Goal: Information Seeking & Learning: Compare options

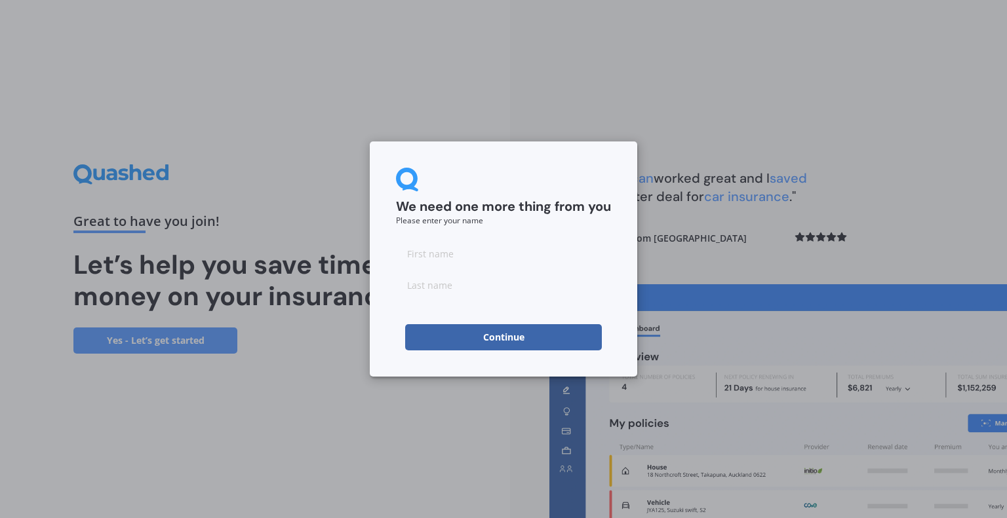
click at [430, 255] on input at bounding box center [503, 254] width 215 height 26
type input "[PERSON_NAME]"
type input "Scorgie"
click at [471, 344] on button "Continue" at bounding box center [503, 337] width 197 height 26
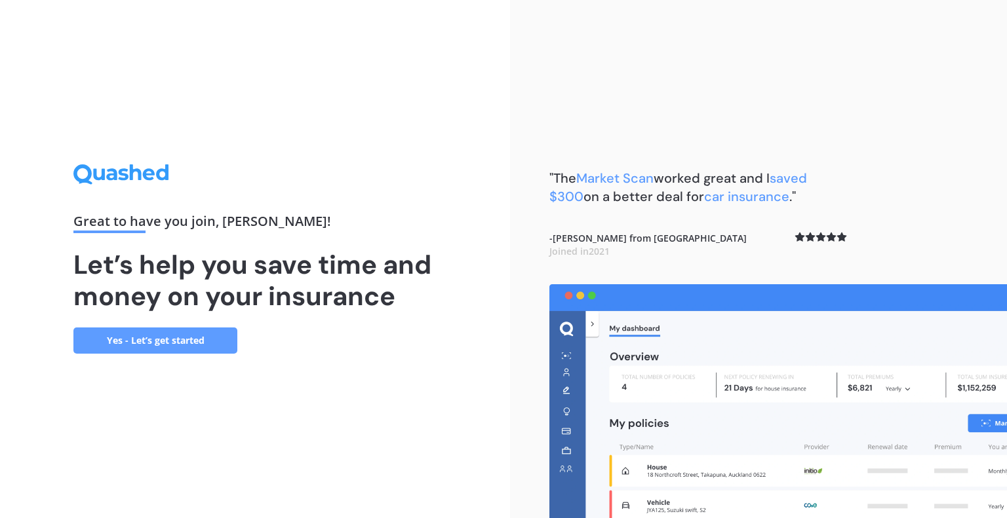
click at [182, 340] on link "Yes - Let’s get started" at bounding box center [155, 341] width 164 height 26
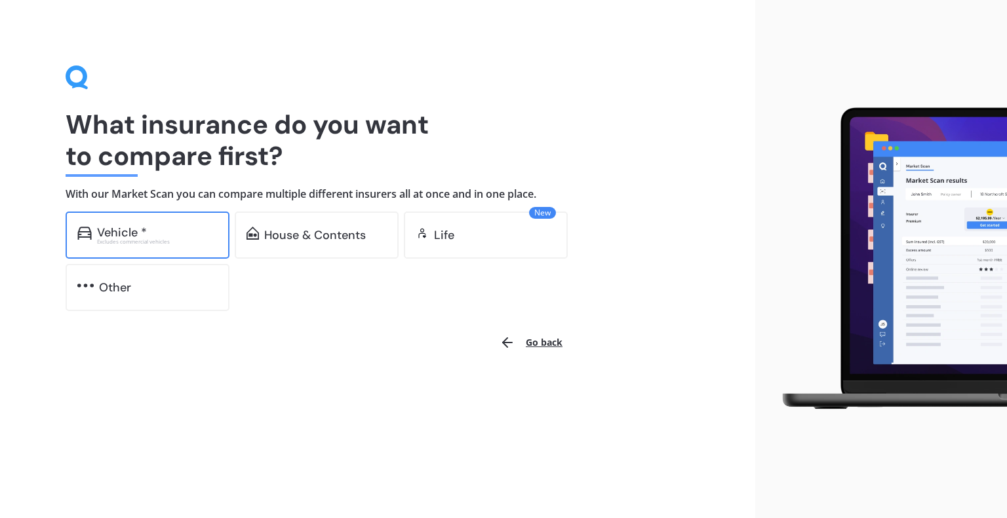
click at [149, 228] on div "Vehicle *" at bounding box center [157, 232] width 121 height 13
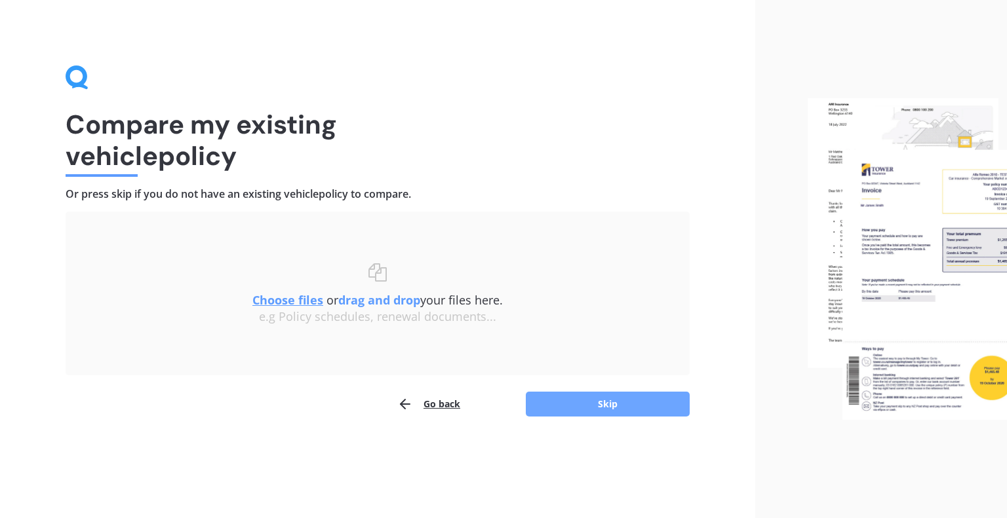
click at [595, 408] on button "Skip" at bounding box center [608, 404] width 164 height 25
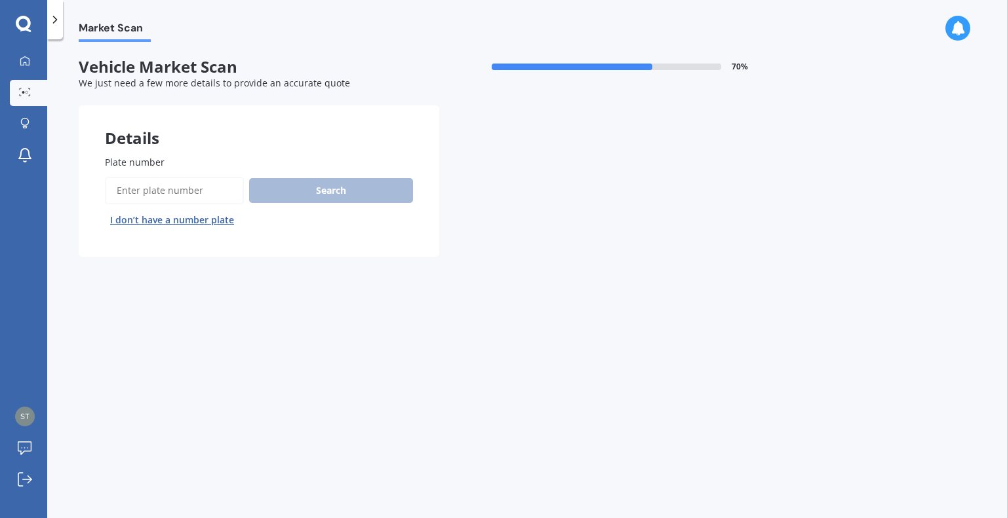
click at [170, 189] on input "Plate number" at bounding box center [174, 191] width 139 height 28
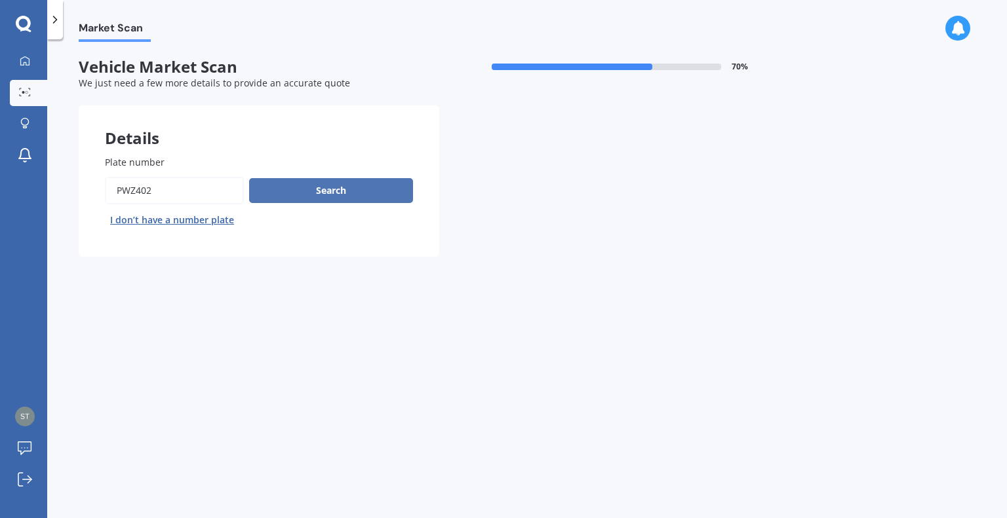
type input "PWZ402"
click at [301, 187] on button "Search" at bounding box center [331, 190] width 164 height 25
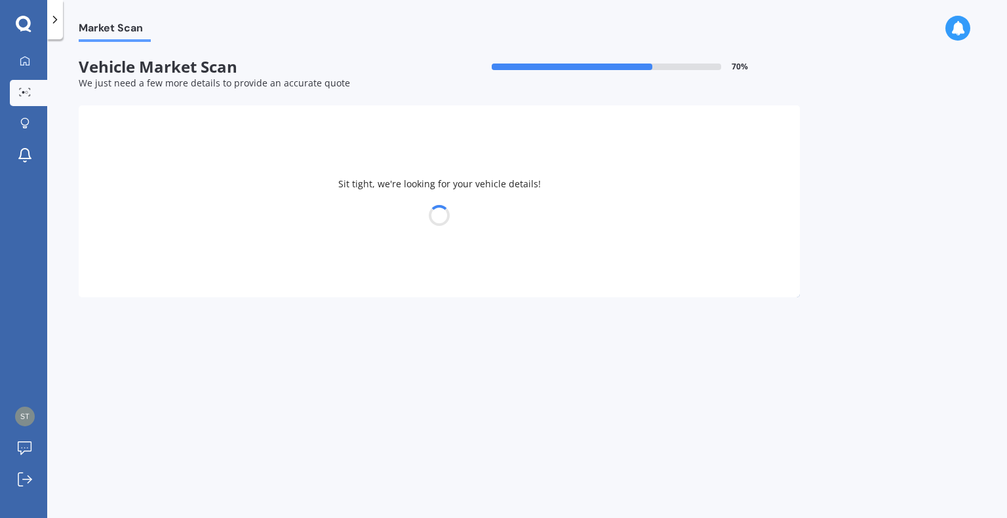
select select "MITSUBISHI"
select select "OUTLANDER"
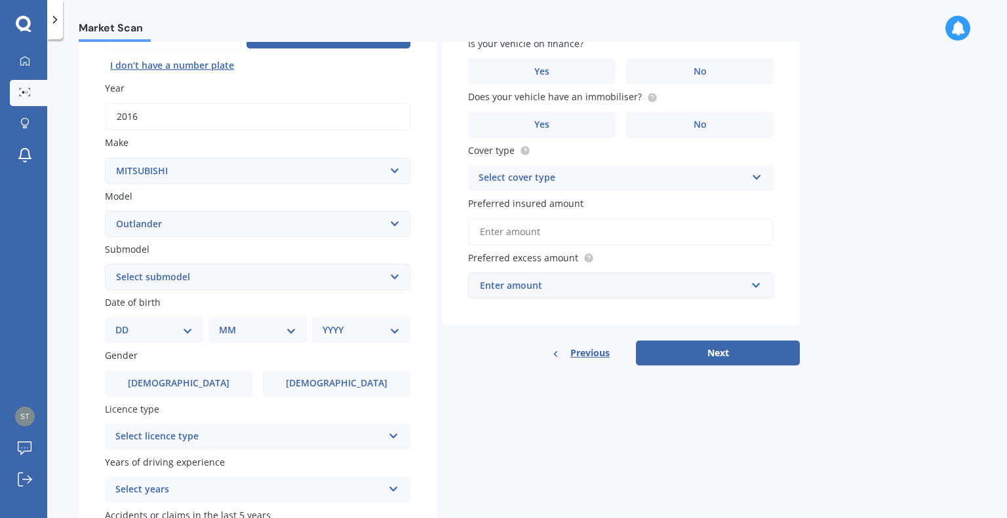
scroll to position [157, 0]
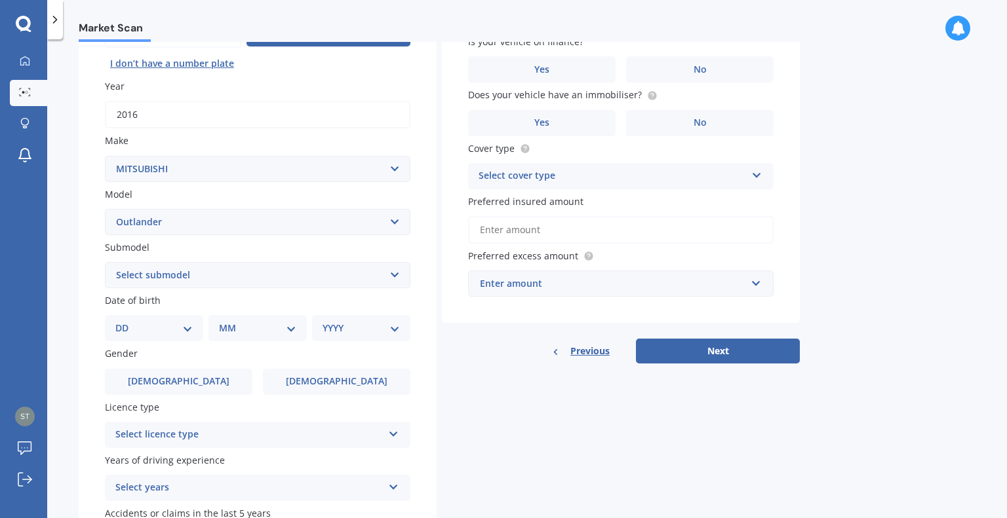
click at [391, 282] on select "Select submodel (All other) 2.4 Litre Station Wagon 3.0 Litre AWD 3.0 VRX Auto …" at bounding box center [257, 275] width 305 height 26
select select "VRX 2.5P/4WD/CVT"
click at [105, 262] on select "Select submodel (All other) 2.4 Litre Station Wagon 3.0 Litre AWD 3.0 VRX Auto …" at bounding box center [257, 275] width 305 height 26
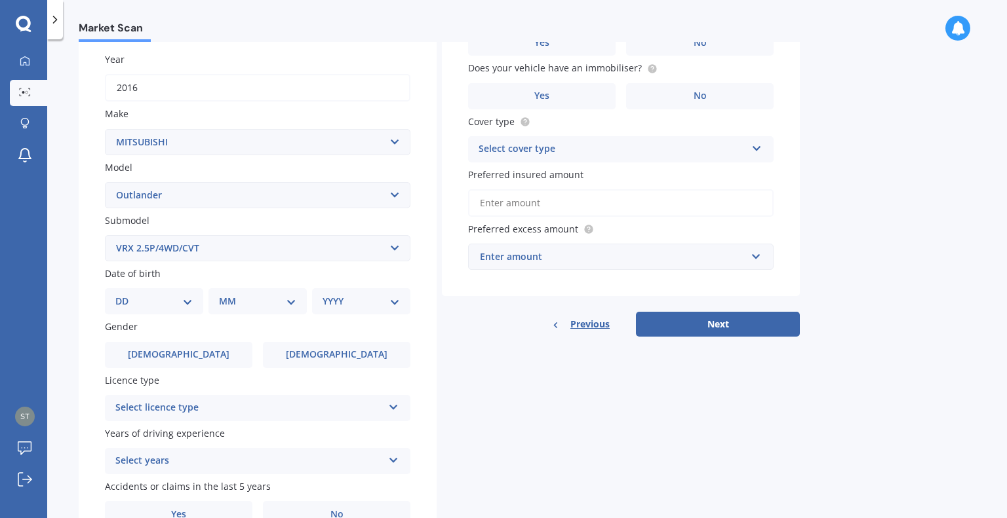
scroll to position [185, 0]
click at [178, 294] on select "DD 01 02 03 04 05 06 07 08 09 10 11 12 13 14 15 16 17 18 19 20 21 22 23 24 25 2…" at bounding box center [153, 299] width 77 height 14
select select "12"
click at [126, 292] on select "DD 01 02 03 04 05 06 07 08 09 10 11 12 13 14 15 16 17 18 19 20 21 22 23 24 25 2…" at bounding box center [153, 299] width 77 height 14
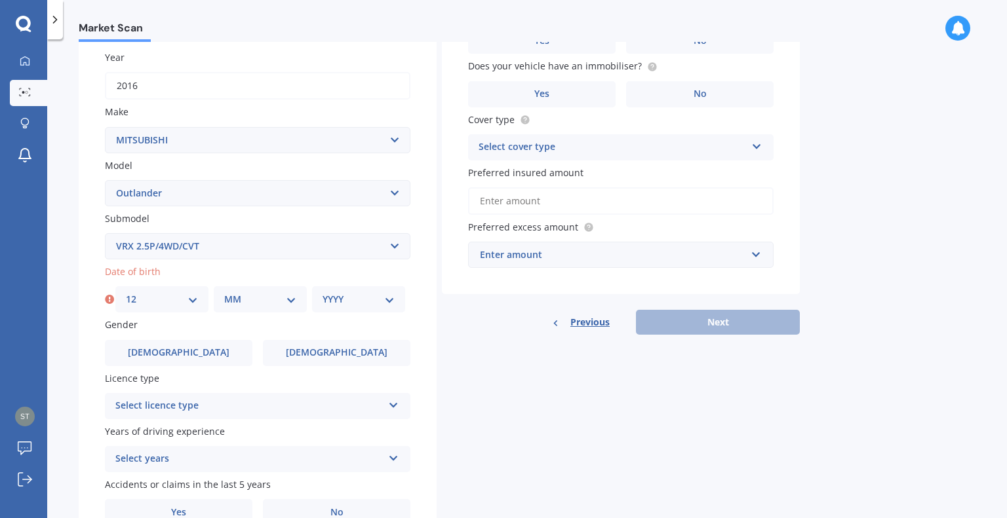
click at [283, 301] on select "MM 01 02 03 04 05 06 07 08 09 10 11 12" at bounding box center [260, 299] width 72 height 14
select select "12"
click at [224, 292] on select "MM 01 02 03 04 05 06 07 08 09 10 11 12" at bounding box center [260, 299] width 72 height 14
click at [364, 308] on div "YYYY 2025 2024 2023 2022 2021 2020 2019 2018 2017 2016 2015 2014 2013 2012 2011…" at bounding box center [358, 299] width 93 height 26
click at [365, 303] on select "YYYY 2025 2024 2023 2022 2021 2020 2019 2018 2017 2016 2015 2014 2013 2012 2011…" at bounding box center [358, 299] width 72 height 14
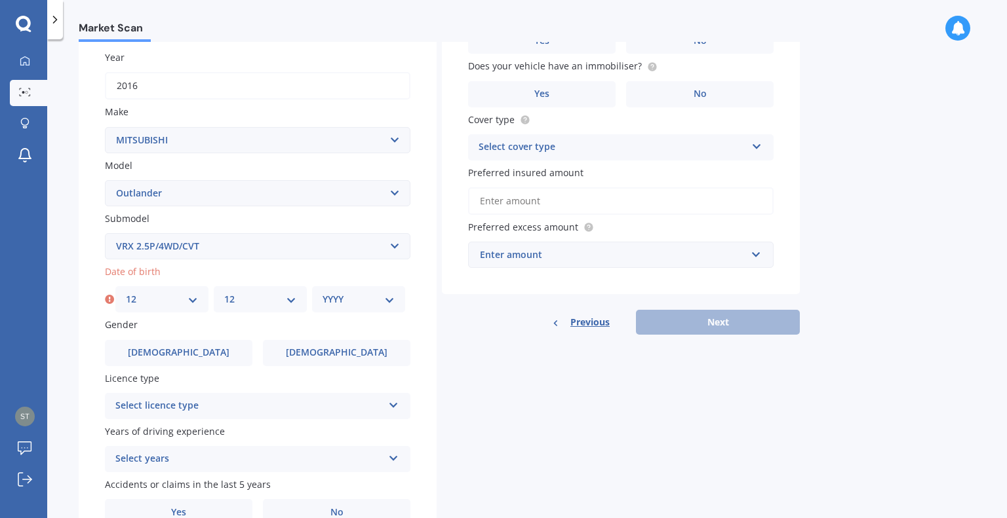
select select "1991"
click at [322, 292] on select "YYYY 2025 2024 2023 2022 2021 2020 2019 2018 2017 2016 2015 2014 2013 2012 2011…" at bounding box center [358, 299] width 72 height 14
click at [440, 319] on div "Details Plate number Search I don’t have a number plate Year 2016 Make Select m…" at bounding box center [439, 236] width 721 height 632
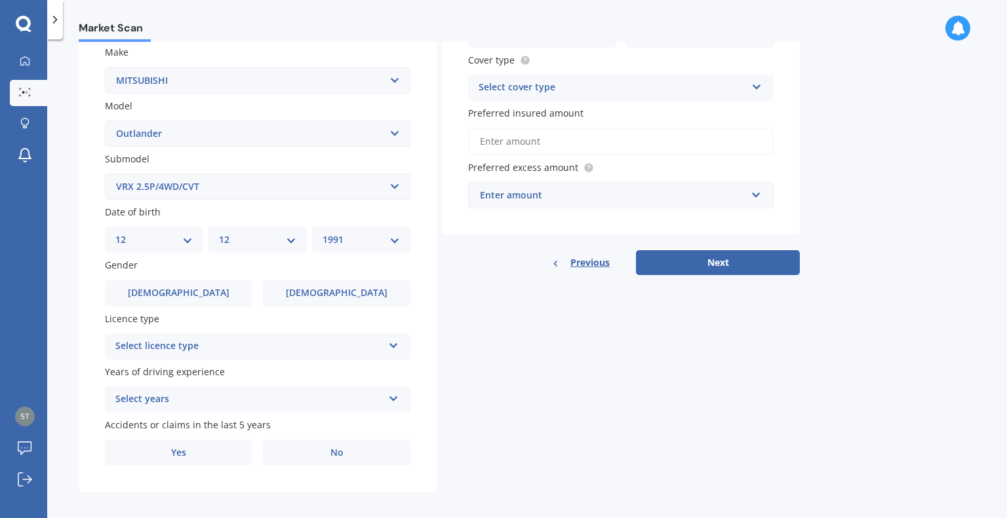
scroll to position [248, 0]
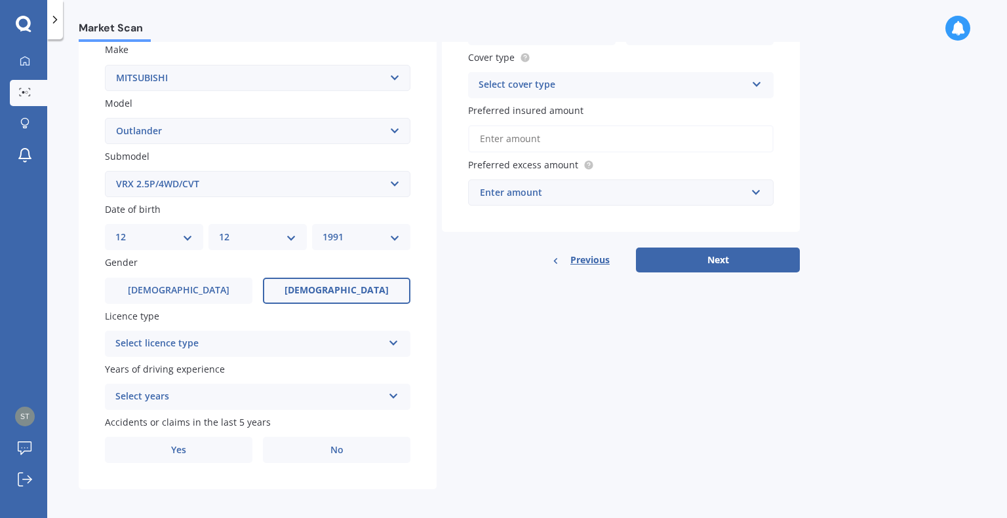
click at [328, 292] on span "[DEMOGRAPHIC_DATA]" at bounding box center [336, 290] width 104 height 11
click at [0, 0] on input "[DEMOGRAPHIC_DATA]" at bounding box center [0, 0] width 0 height 0
click at [351, 340] on div "Select licence type" at bounding box center [248, 344] width 267 height 16
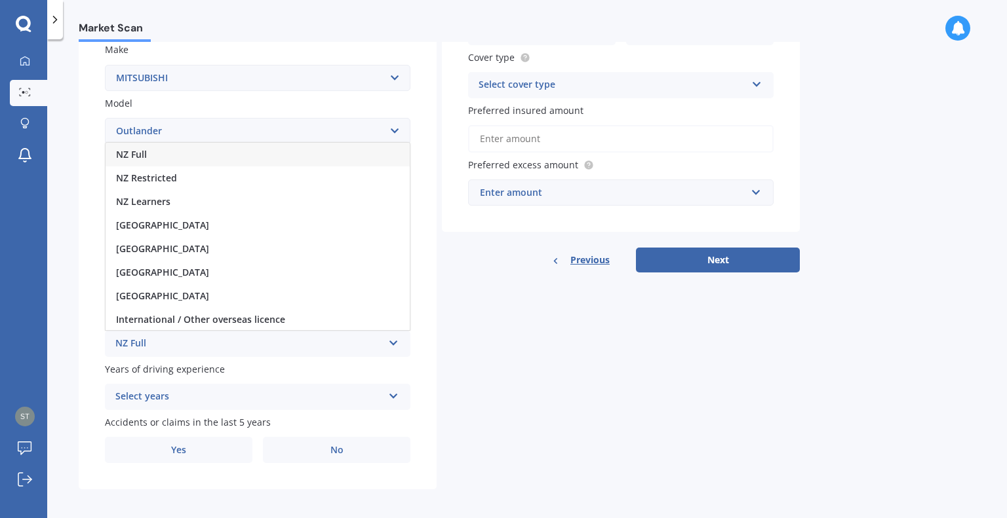
click at [187, 157] on div "NZ Full" at bounding box center [258, 155] width 304 height 24
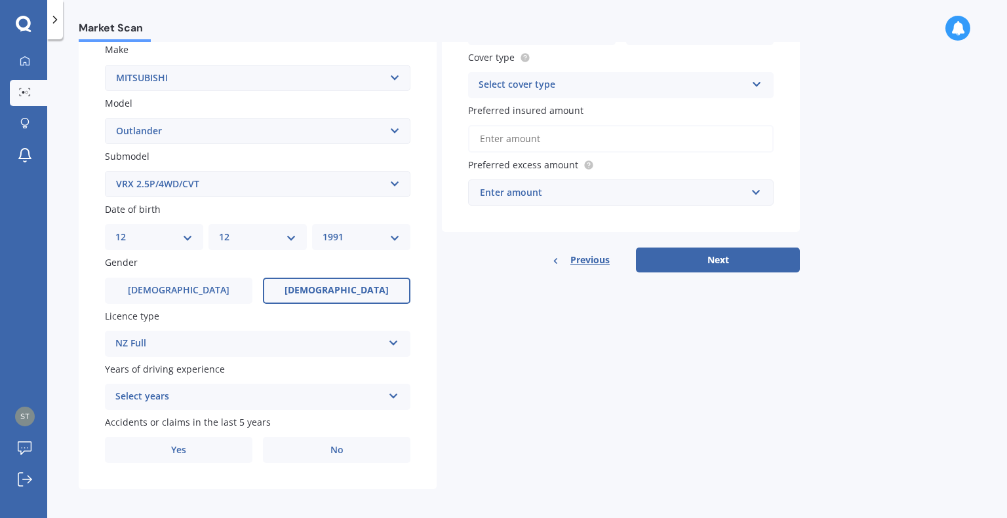
click at [383, 398] on div "Select years 5 or more years 4 years 3 years 2 years 1 year" at bounding box center [257, 397] width 305 height 26
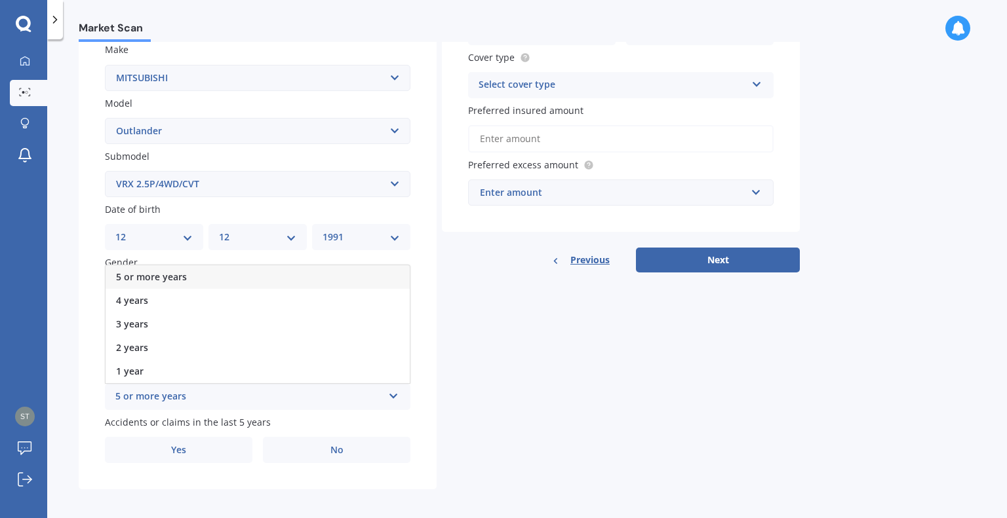
click at [230, 277] on div "5 or more years" at bounding box center [258, 277] width 304 height 24
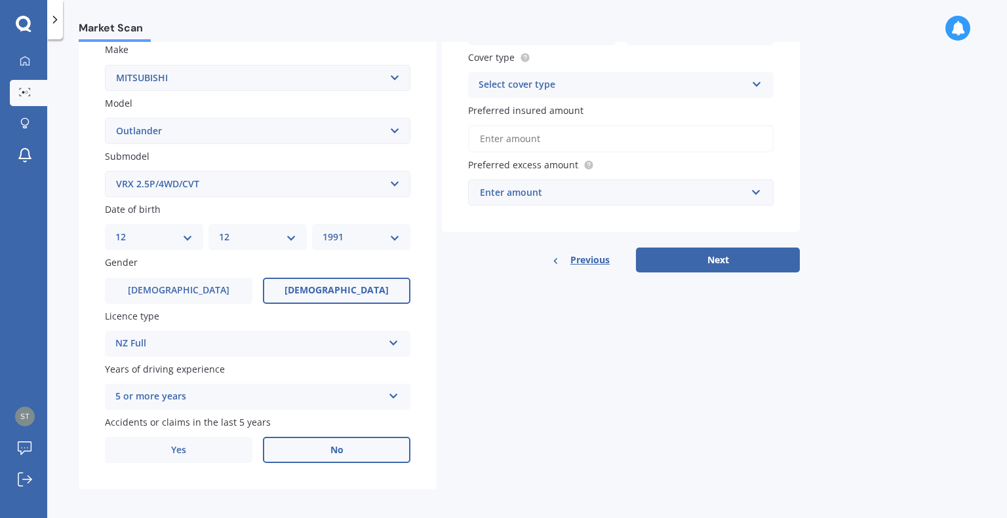
click at [334, 454] on span "No" at bounding box center [336, 450] width 13 height 11
click at [0, 0] on input "No" at bounding box center [0, 0] width 0 height 0
click at [716, 89] on div "Select cover type" at bounding box center [611, 85] width 267 height 16
click at [662, 105] on div "Comprehensive" at bounding box center [621, 111] width 304 height 24
click at [720, 188] on div "Enter amount" at bounding box center [613, 192] width 266 height 14
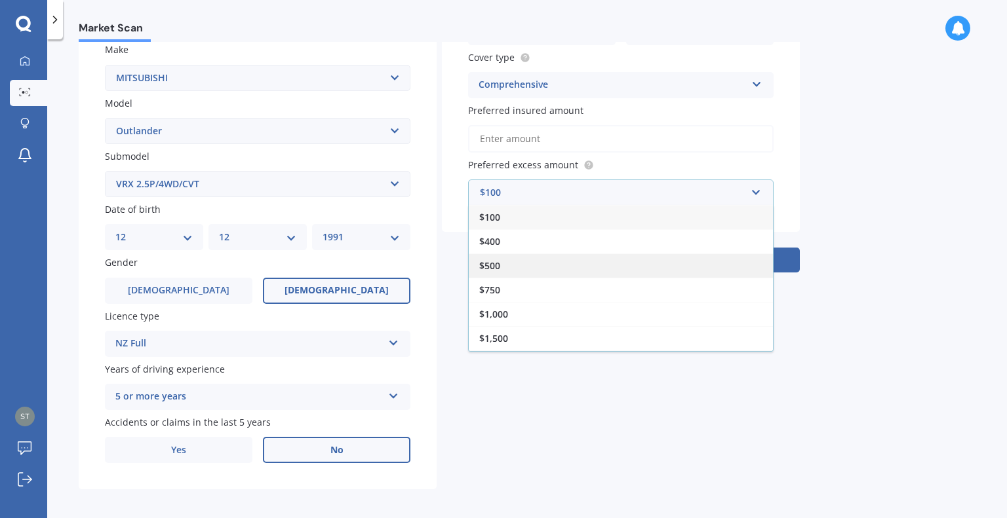
click at [548, 261] on div "$500" at bounding box center [621, 266] width 304 height 24
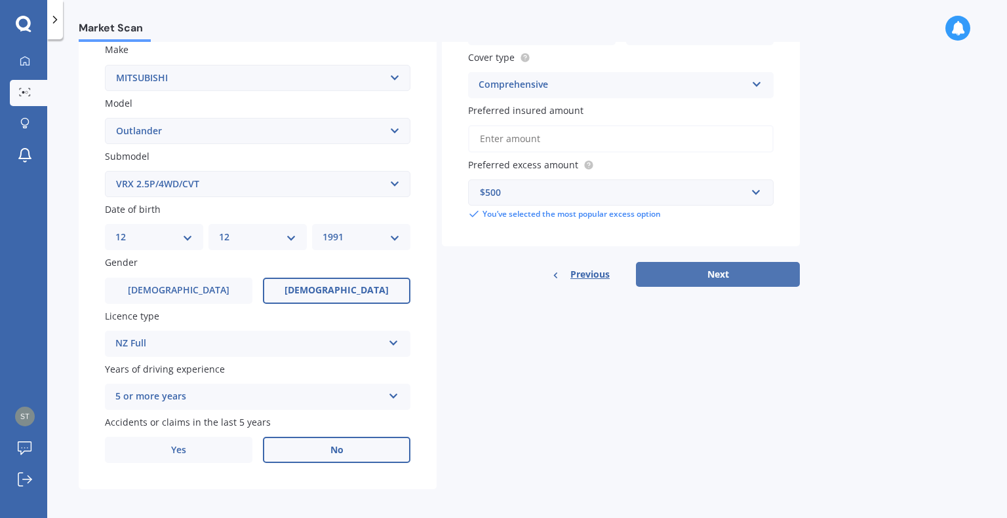
click at [731, 270] on button "Next" at bounding box center [718, 274] width 164 height 25
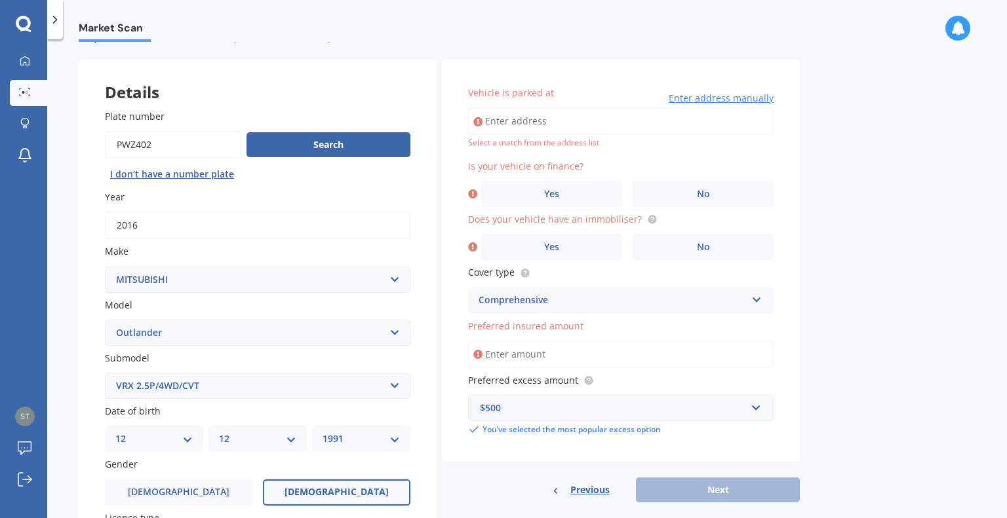
scroll to position [45, 0]
click at [508, 121] on input "Vehicle is parked at" at bounding box center [620, 123] width 305 height 28
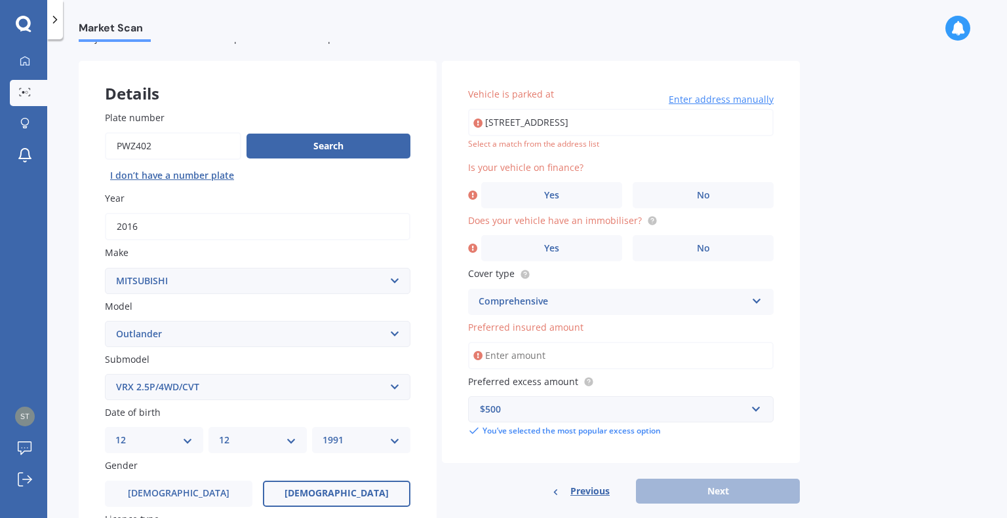
type input "[STREET_ADDRESS]"
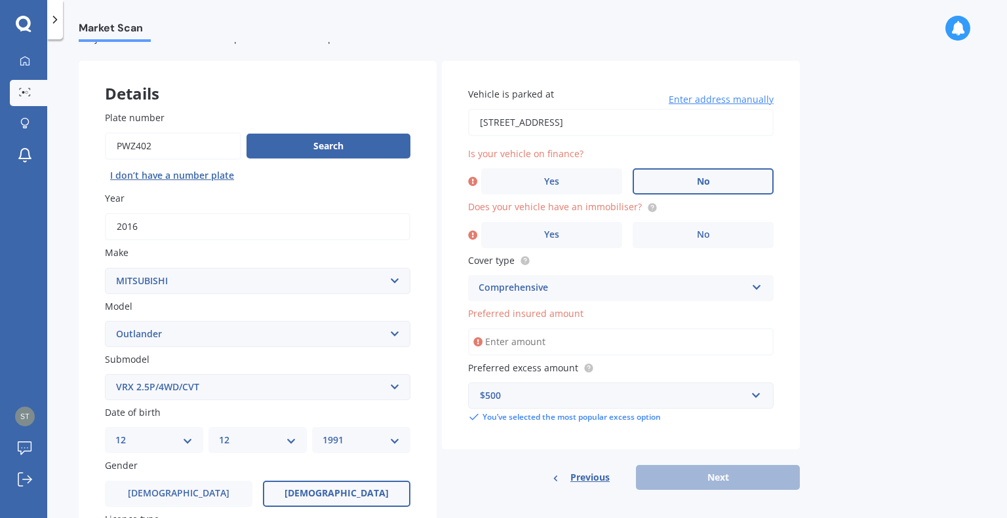
click at [658, 168] on label "No" at bounding box center [702, 181] width 141 height 26
click at [0, 0] on input "No" at bounding box center [0, 0] width 0 height 0
click at [577, 231] on label "Yes" at bounding box center [551, 235] width 141 height 26
click at [0, 0] on input "Yes" at bounding box center [0, 0] width 0 height 0
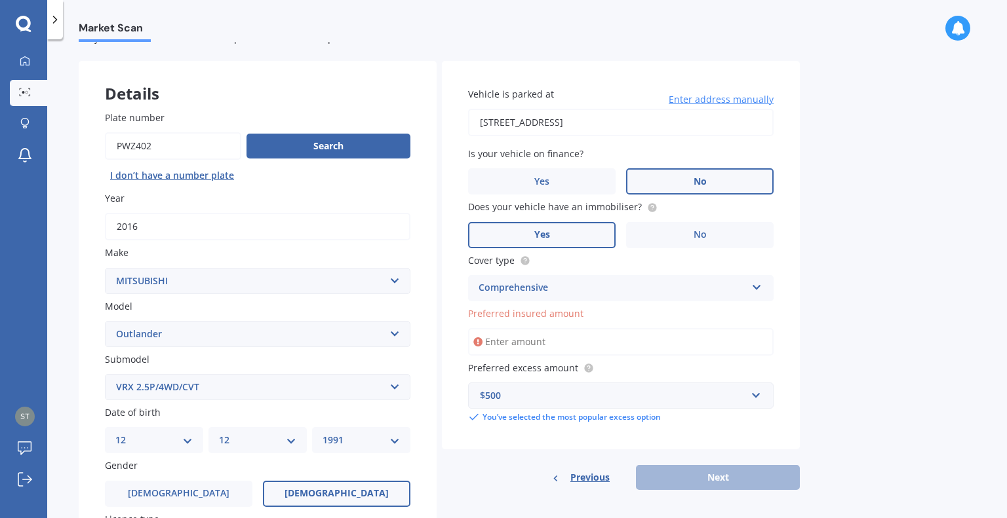
click at [731, 480] on div "Previous Next" at bounding box center [621, 477] width 358 height 25
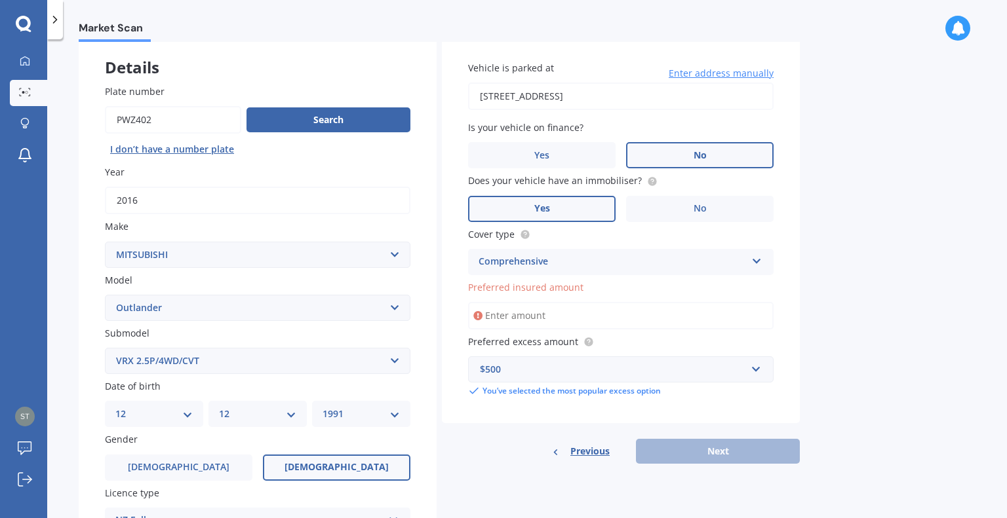
scroll to position [81, 0]
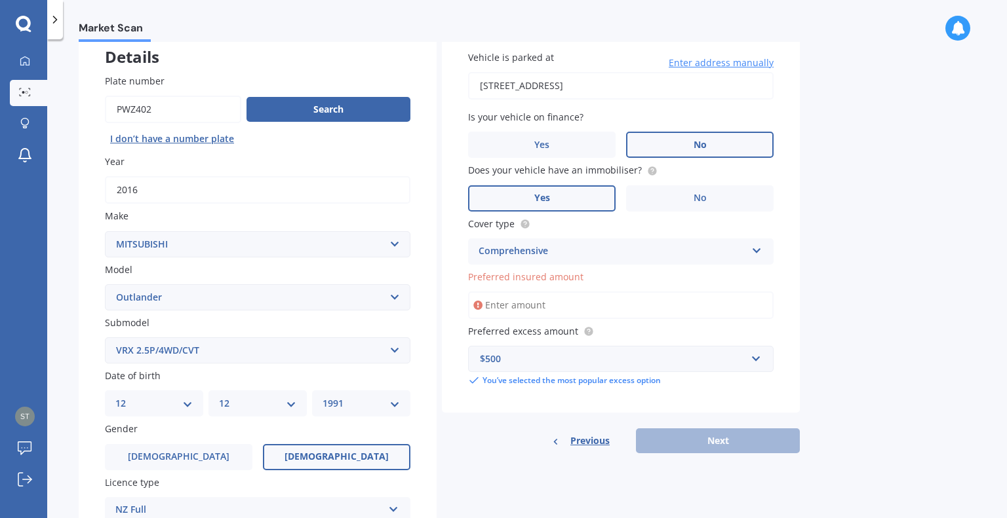
click at [545, 300] on input "Preferred insured amount" at bounding box center [620, 306] width 305 height 28
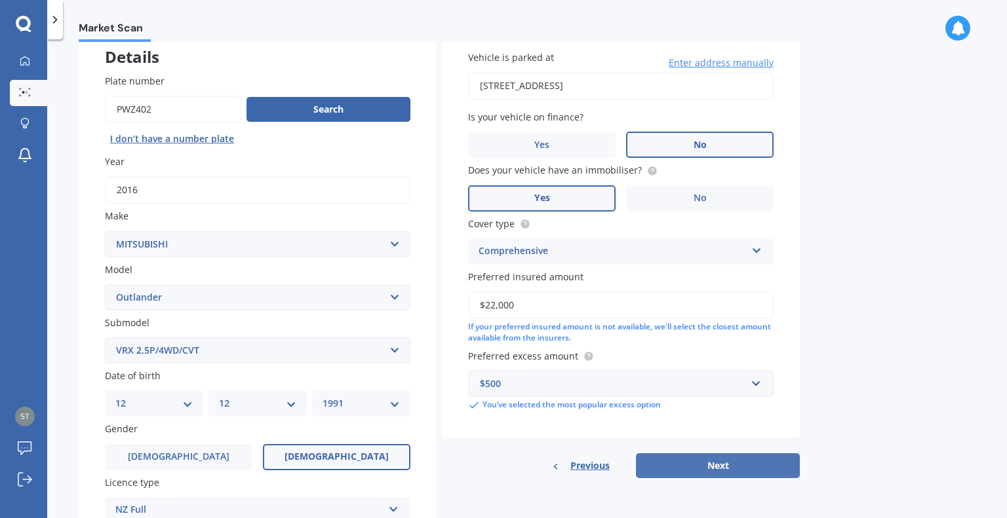
type input "$22,000"
click at [732, 462] on button "Next" at bounding box center [718, 466] width 164 height 25
select select "12"
select select "1991"
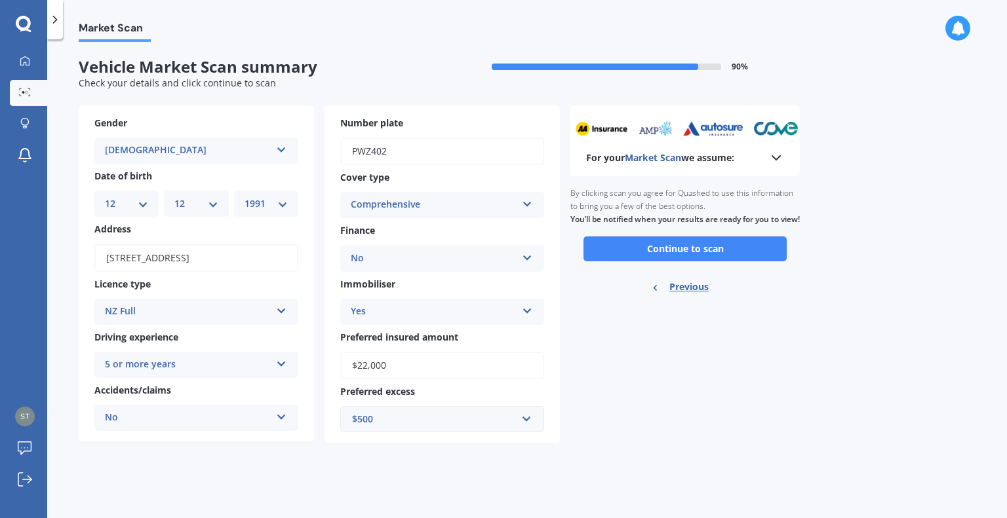
scroll to position [0, 0]
click at [667, 261] on button "Continue to scan" at bounding box center [684, 249] width 203 height 25
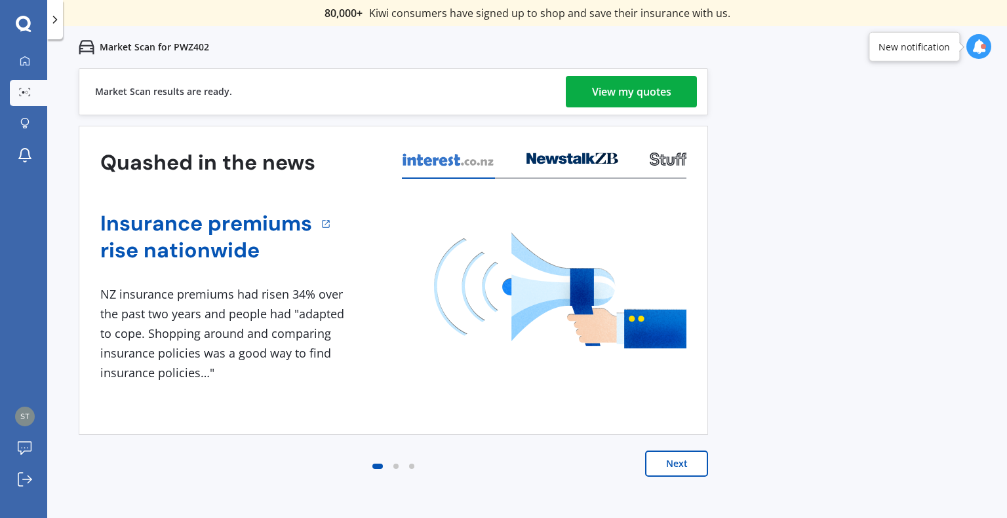
click at [628, 99] on div "View my quotes" at bounding box center [631, 91] width 79 height 31
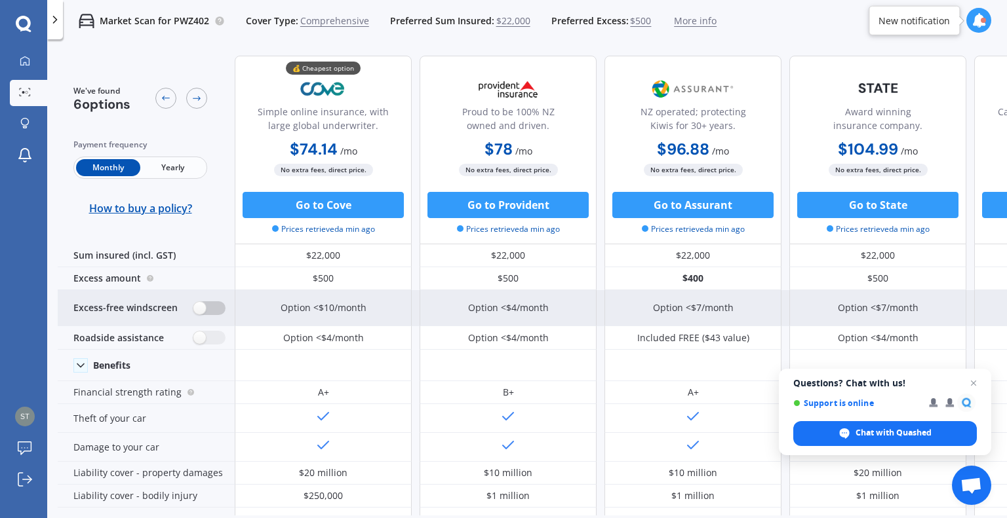
click at [198, 312] on label at bounding box center [209, 308] width 32 height 14
radio input "true"
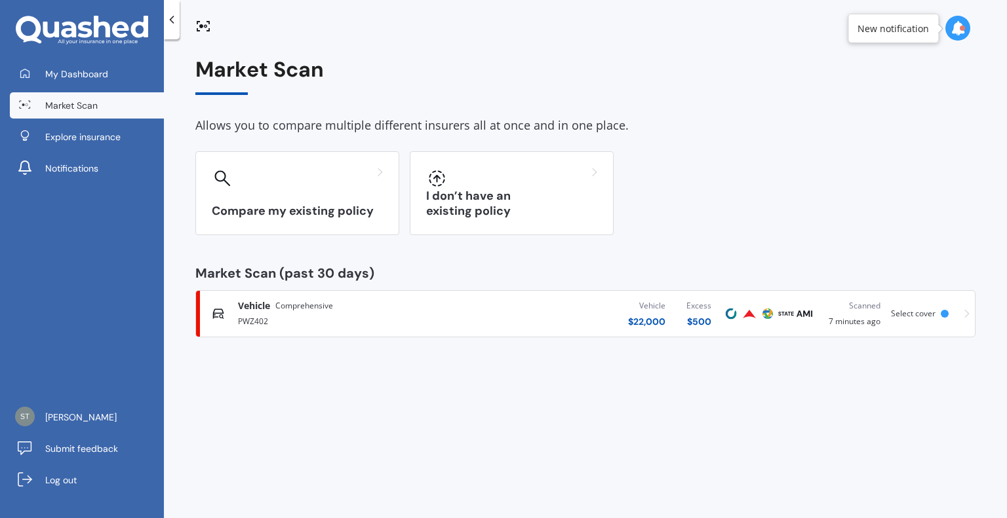
click at [347, 315] on div "PWZ402" at bounding box center [352, 321] width 229 height 16
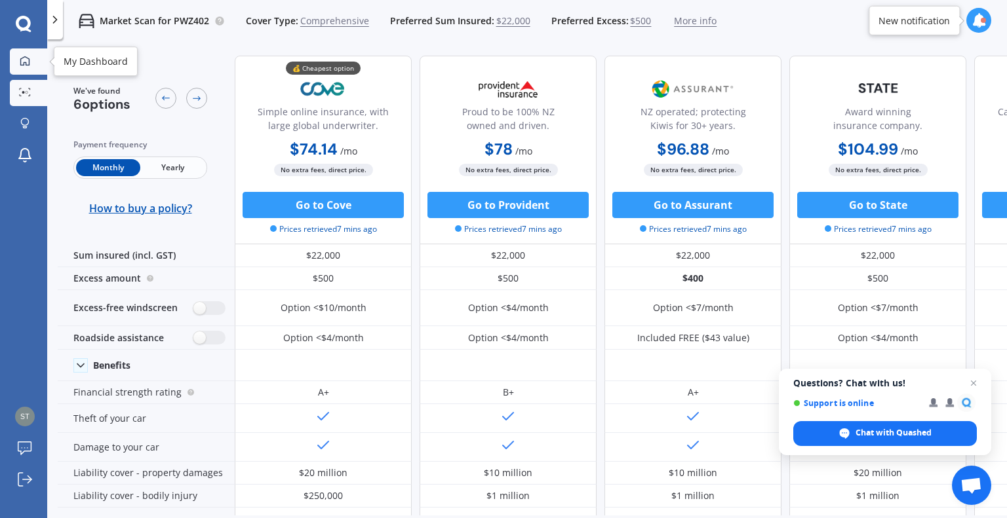
click at [26, 56] on icon at bounding box center [25, 61] width 10 height 10
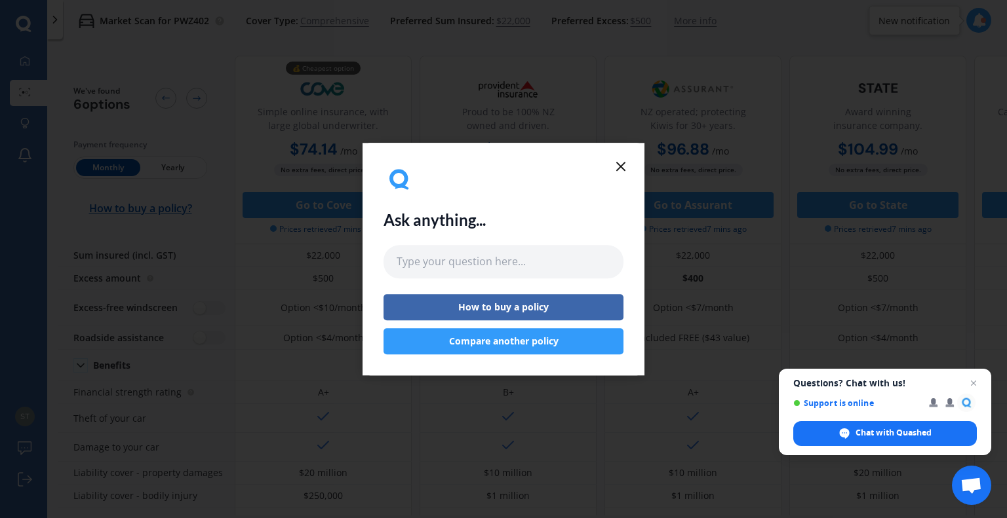
click at [621, 160] on icon at bounding box center [621, 167] width 16 height 16
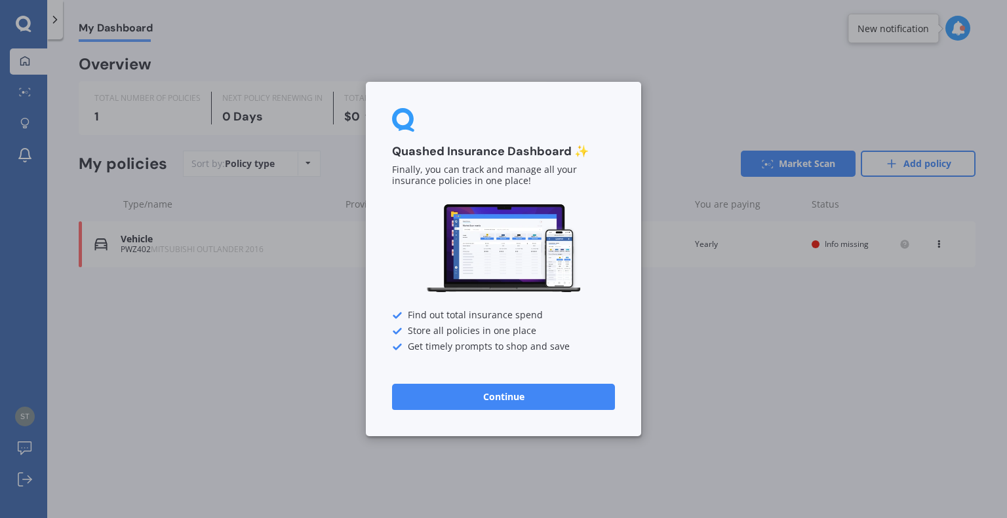
click at [522, 398] on button "Continue" at bounding box center [503, 397] width 223 height 26
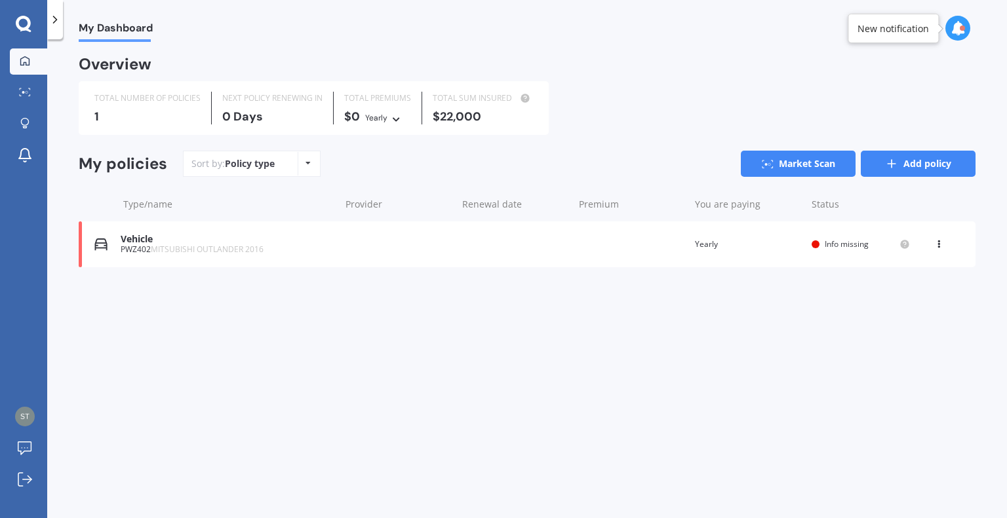
click at [913, 169] on link "Add policy" at bounding box center [917, 164] width 115 height 26
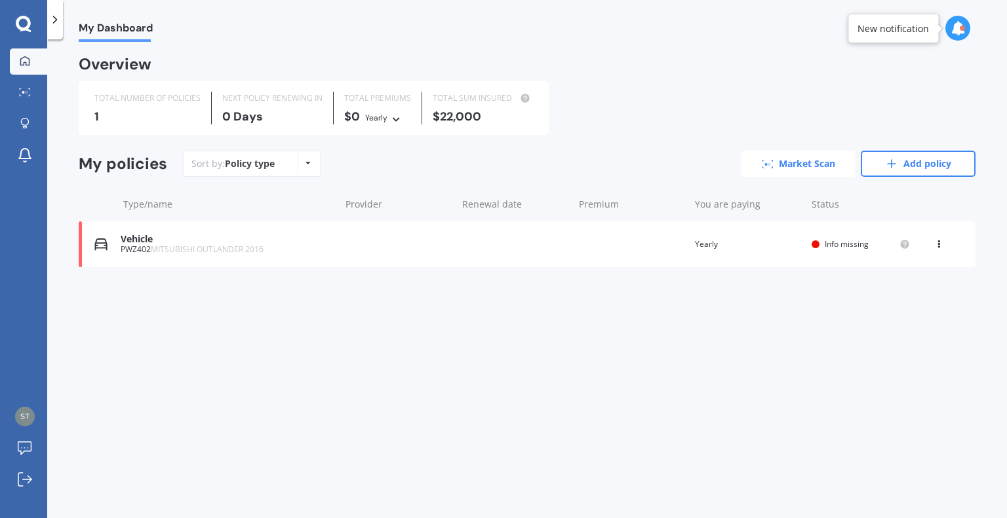
click at [801, 165] on link "Market Scan" at bounding box center [798, 164] width 115 height 26
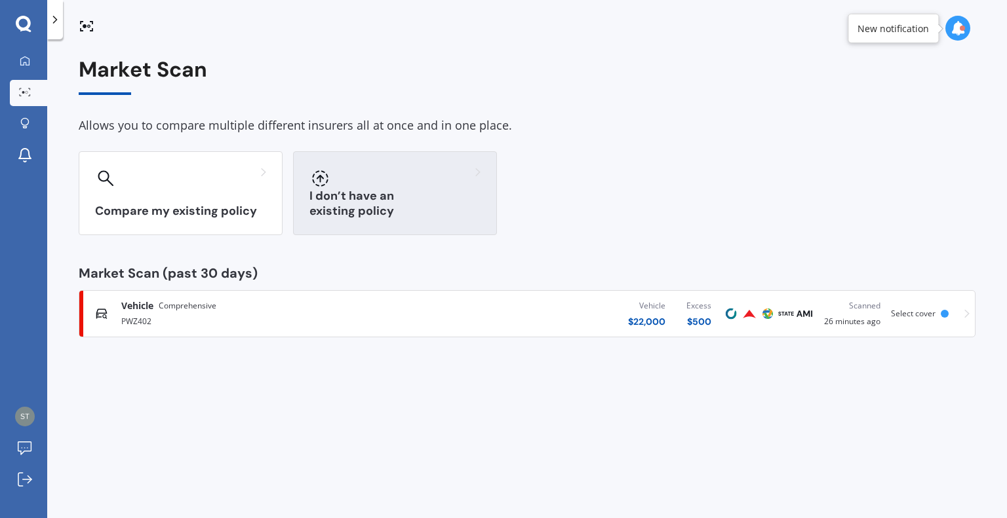
click at [387, 175] on div at bounding box center [394, 178] width 171 height 21
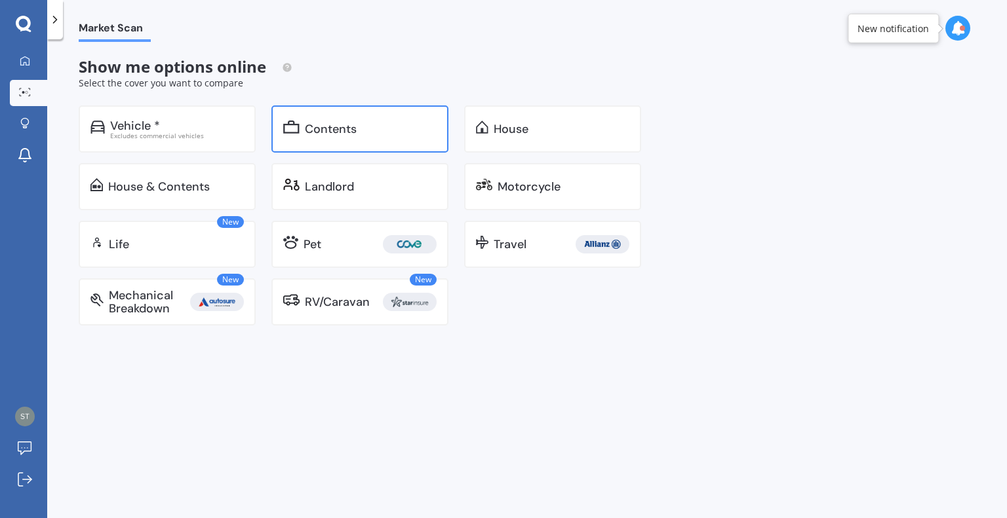
click at [289, 138] on div "Contents" at bounding box center [359, 129] width 177 height 47
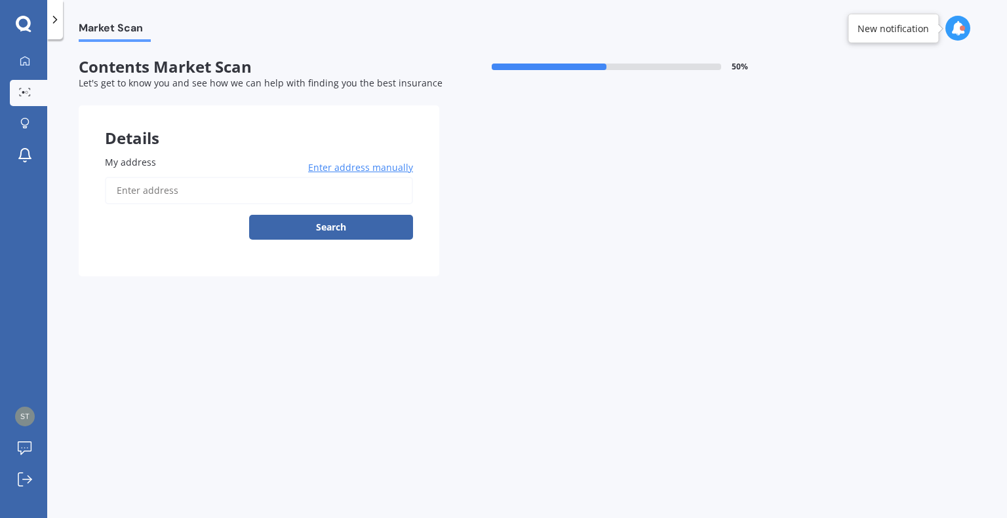
click at [150, 187] on input "My address" at bounding box center [259, 191] width 308 height 28
type input "[STREET_ADDRESS]"
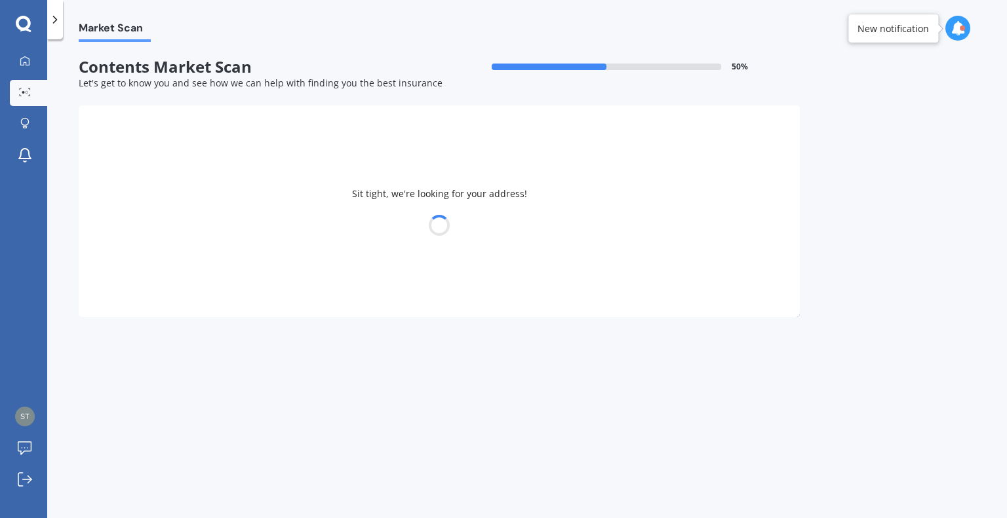
select select "12"
select select "1991"
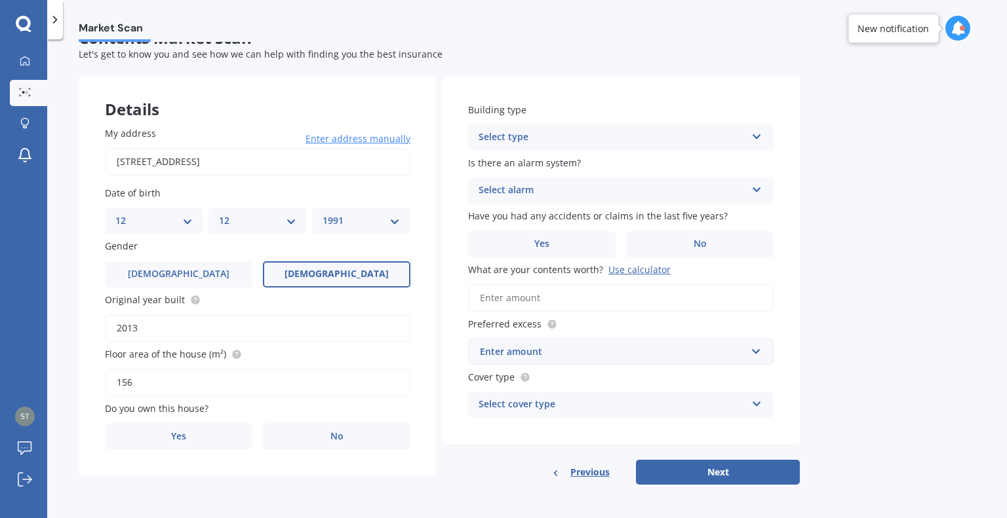
scroll to position [29, 0]
click at [336, 431] on span "No" at bounding box center [336, 436] width 13 height 11
click at [0, 0] on input "No" at bounding box center [0, 0] width 0 height 0
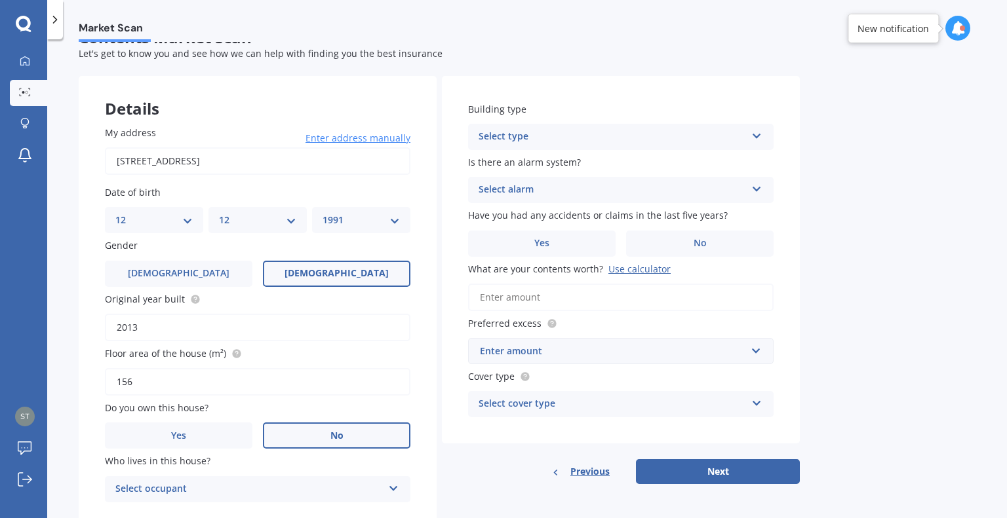
scroll to position [73, 0]
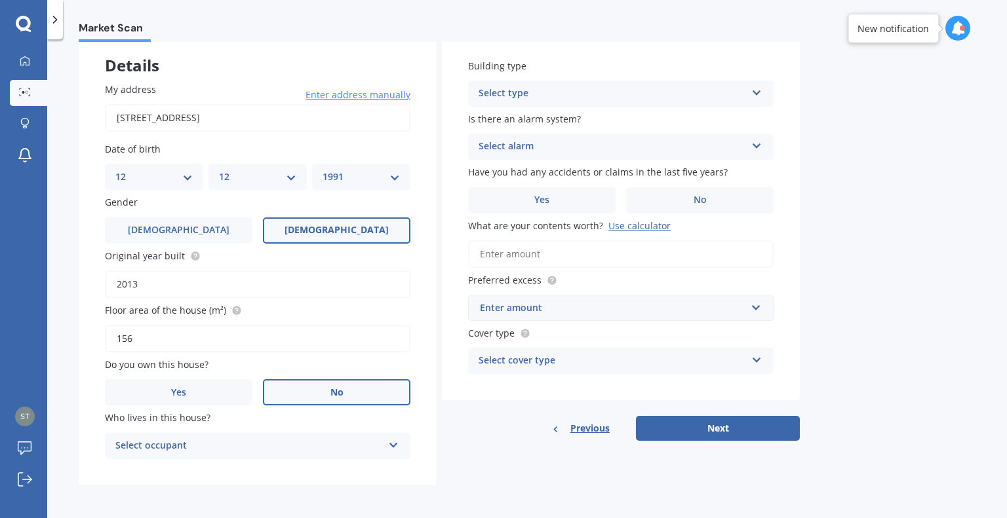
click at [392, 440] on icon at bounding box center [393, 442] width 11 height 9
click at [341, 467] on div "Tenant" at bounding box center [258, 472] width 304 height 24
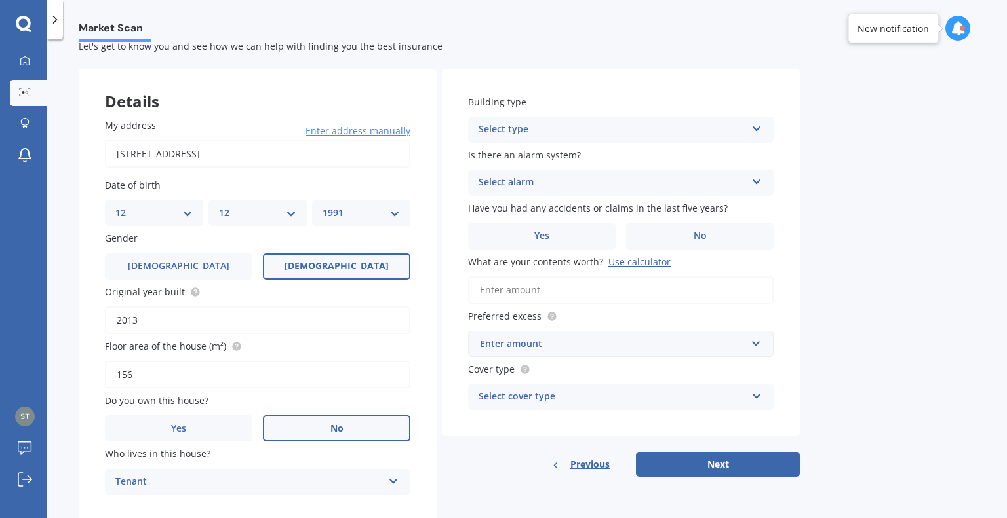
scroll to position [37, 0]
click at [586, 132] on div "Select type" at bounding box center [611, 130] width 267 height 16
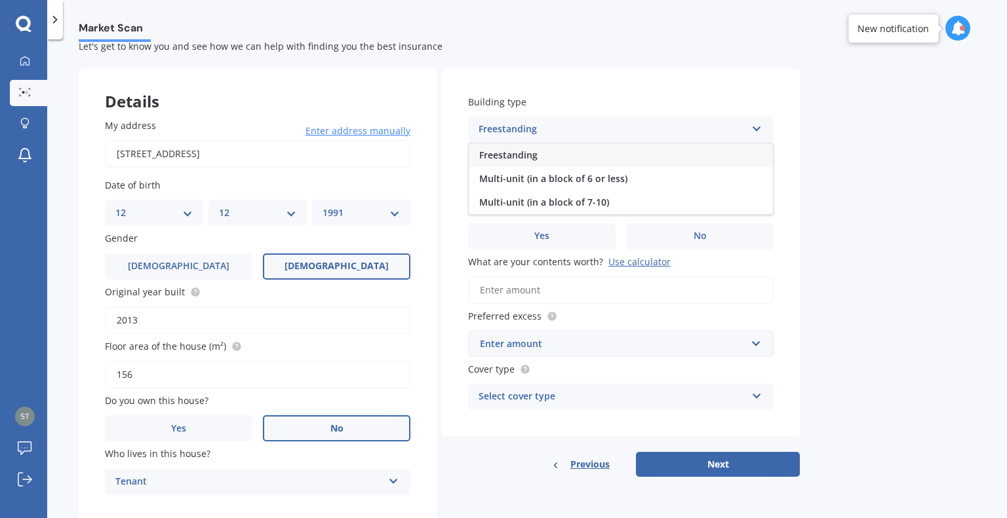
click at [574, 157] on div "Freestanding" at bounding box center [621, 156] width 304 height 24
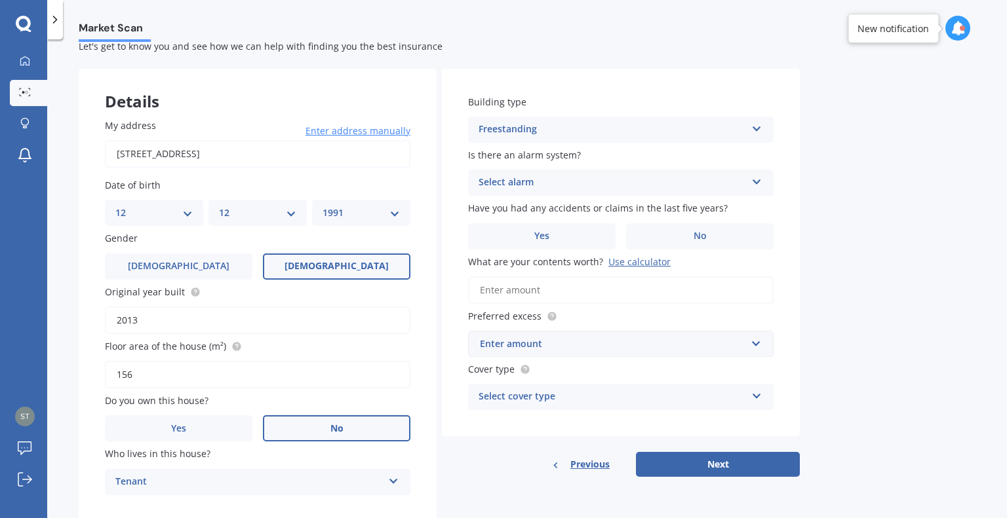
click at [595, 187] on div "Select alarm" at bounding box center [611, 183] width 267 height 16
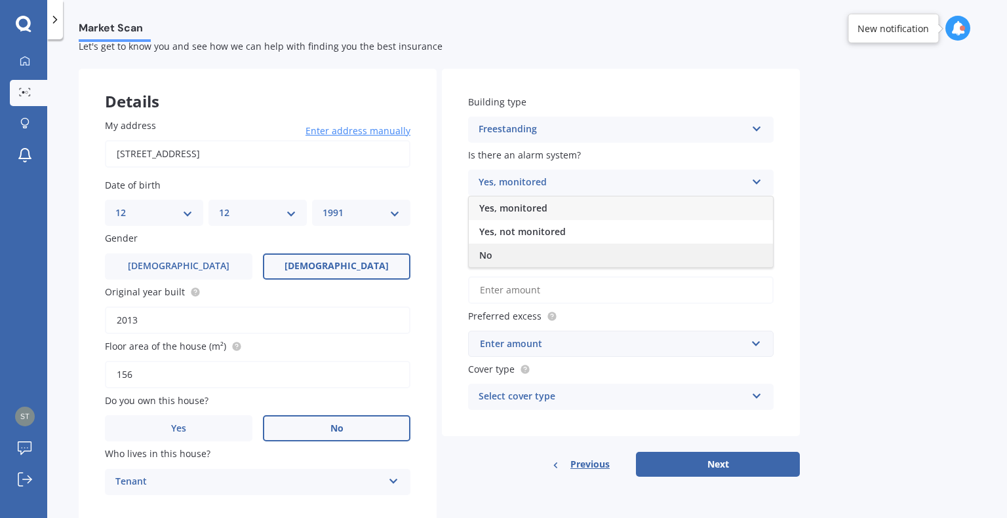
click at [564, 251] on div "No" at bounding box center [621, 256] width 304 height 24
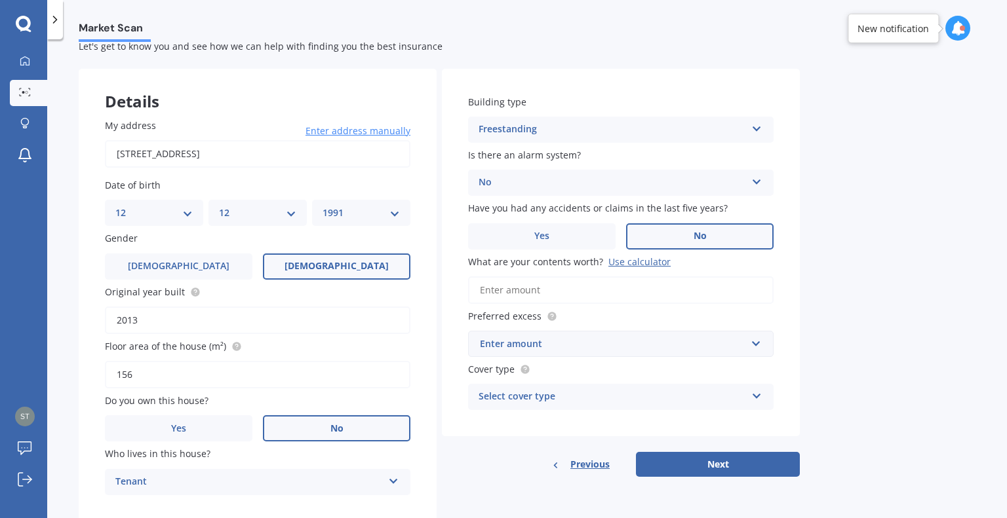
click at [666, 235] on label "No" at bounding box center [699, 236] width 147 height 26
click at [0, 0] on input "No" at bounding box center [0, 0] width 0 height 0
click at [554, 236] on label "Yes" at bounding box center [541, 236] width 147 height 26
click at [0, 0] on input "Yes" at bounding box center [0, 0] width 0 height 0
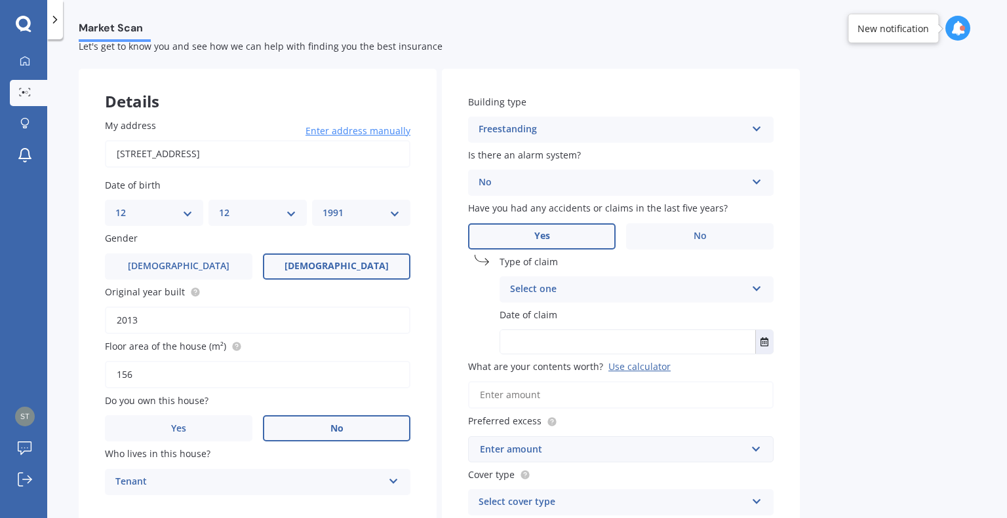
click at [592, 290] on div "Select one" at bounding box center [628, 290] width 236 height 16
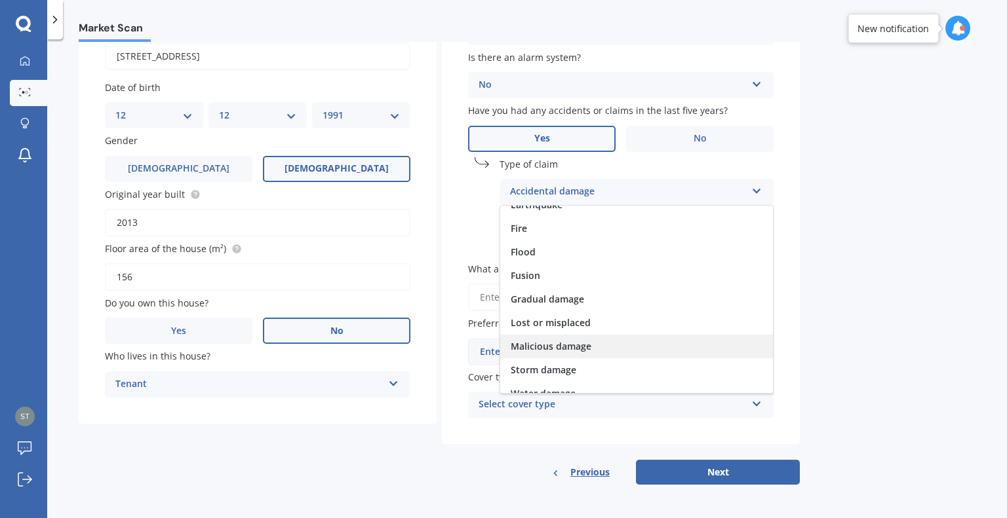
scroll to position [95, 0]
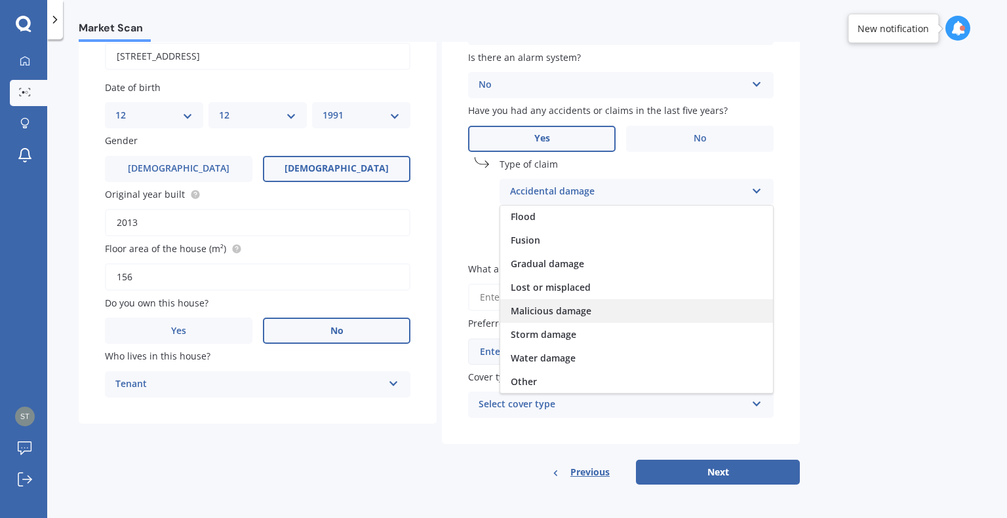
click at [588, 307] on span "Malicious damage" at bounding box center [551, 311] width 81 height 12
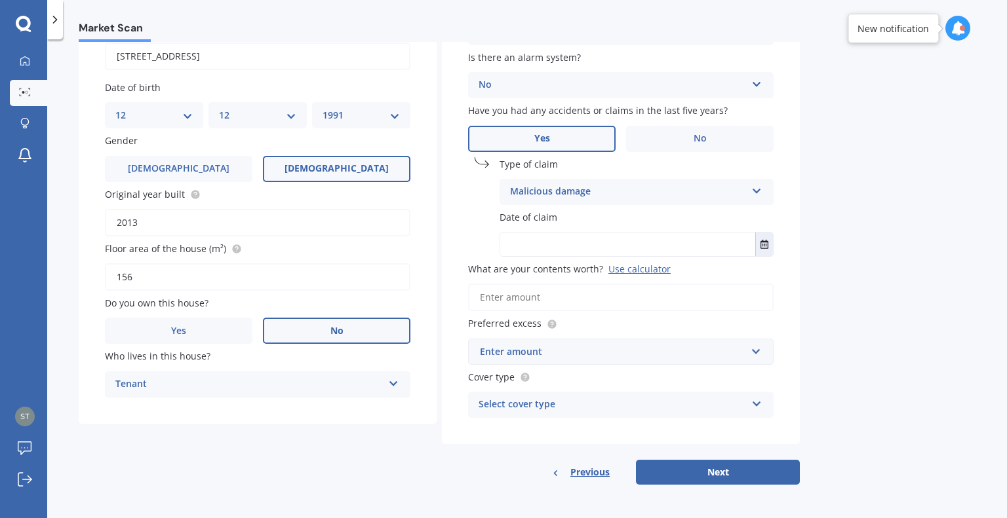
click at [537, 243] on input "text" at bounding box center [627, 245] width 255 height 24
click at [767, 237] on button "Select date" at bounding box center [764, 245] width 18 height 24
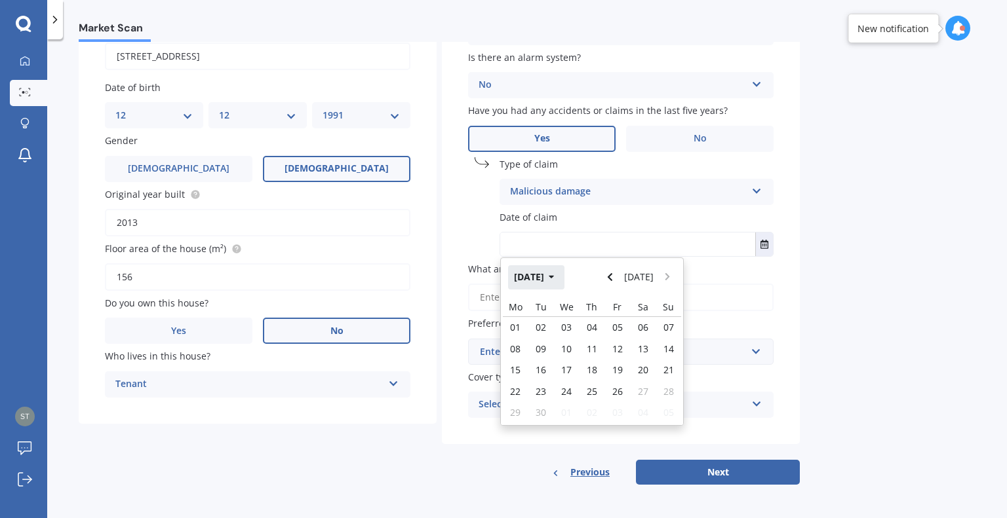
click at [554, 282] on icon "button" at bounding box center [552, 277] width 6 height 9
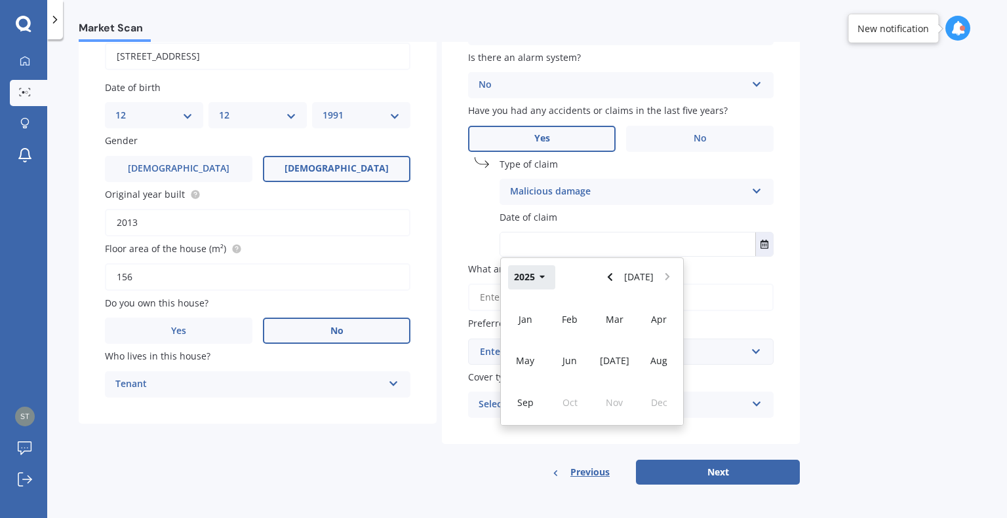
click at [519, 282] on button "2025" at bounding box center [531, 277] width 47 height 24
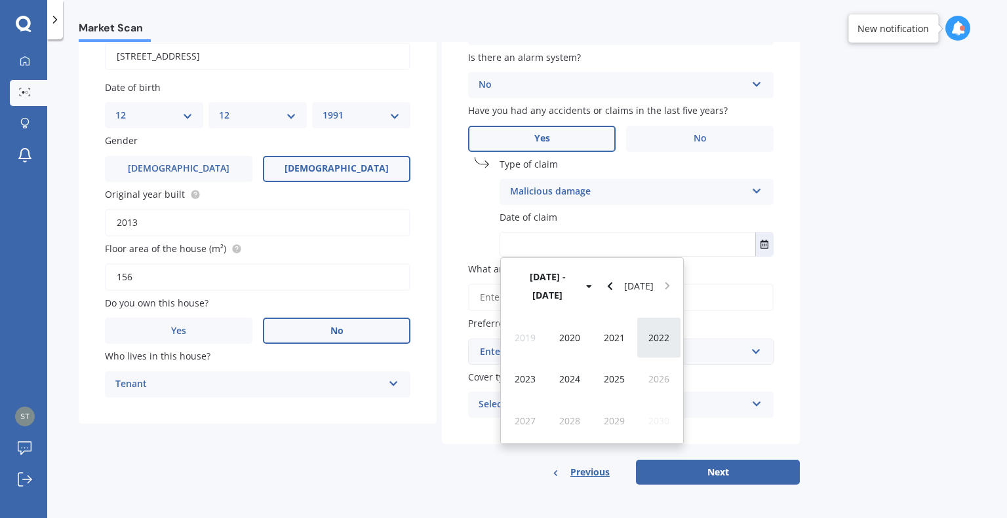
click at [650, 317] on div "2022" at bounding box center [658, 337] width 45 height 41
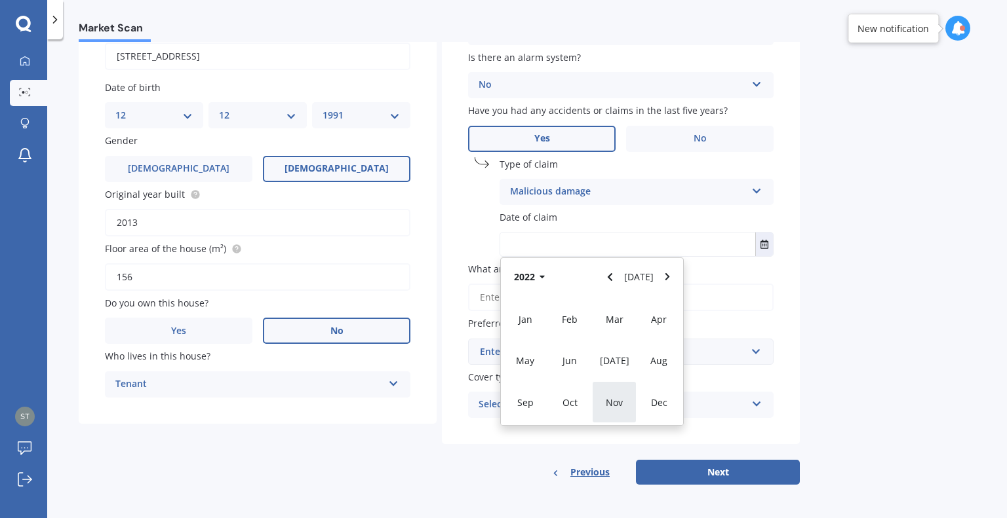
click at [618, 398] on span "Nov" at bounding box center [614, 402] width 17 height 12
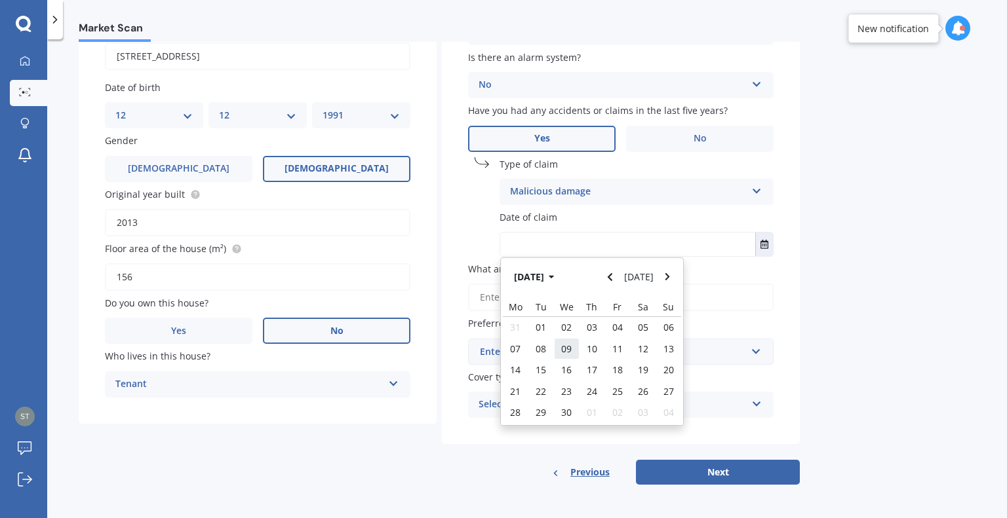
click at [570, 349] on span "09" at bounding box center [566, 349] width 10 height 12
type input "[DATE]"
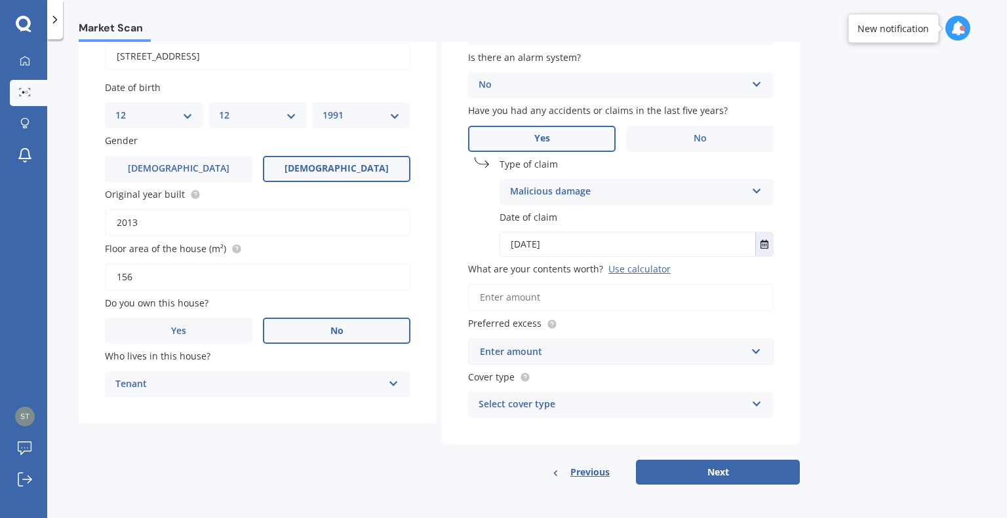
click at [687, 298] on input "What are your contents worth? Use calculator" at bounding box center [620, 298] width 305 height 28
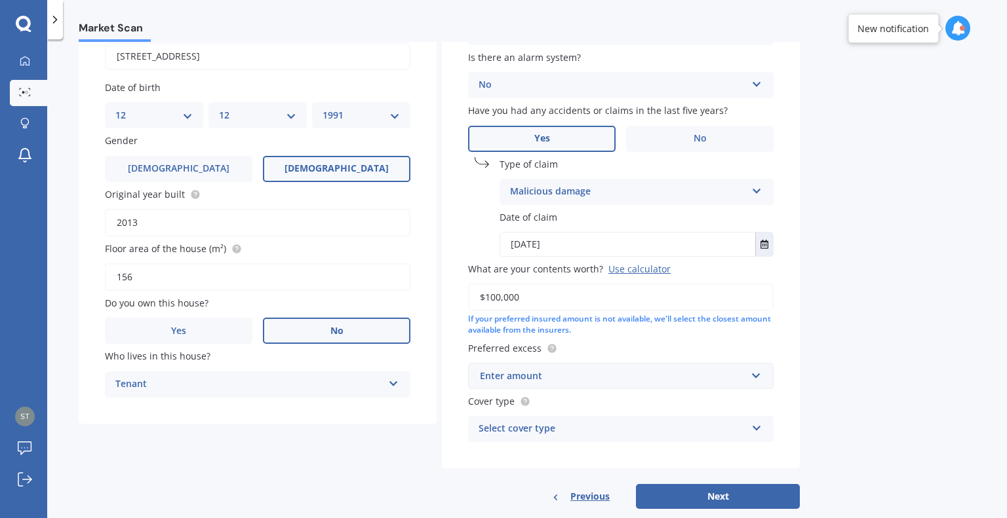
type input "$100,000"
click at [734, 377] on div "Enter amount" at bounding box center [613, 376] width 266 height 14
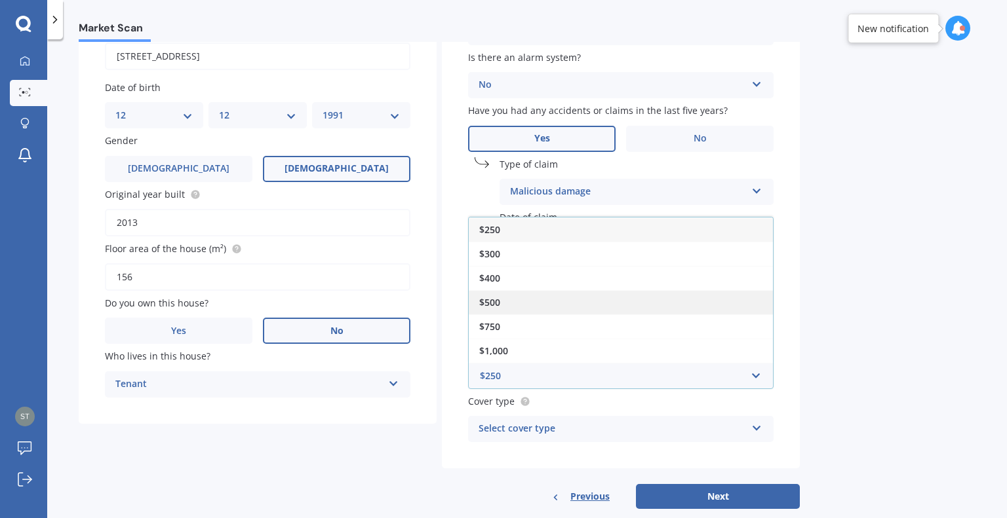
click at [583, 301] on div "$500" at bounding box center [621, 302] width 304 height 24
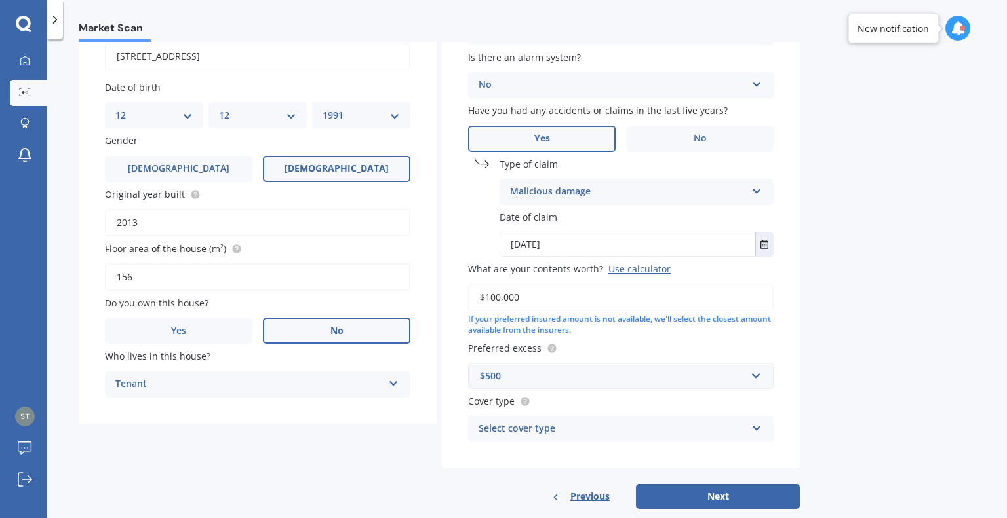
click at [808, 387] on div "Market Scan Contents Market Scan 50 % Let's get to know you and see how we can …" at bounding box center [526, 281] width 959 height 479
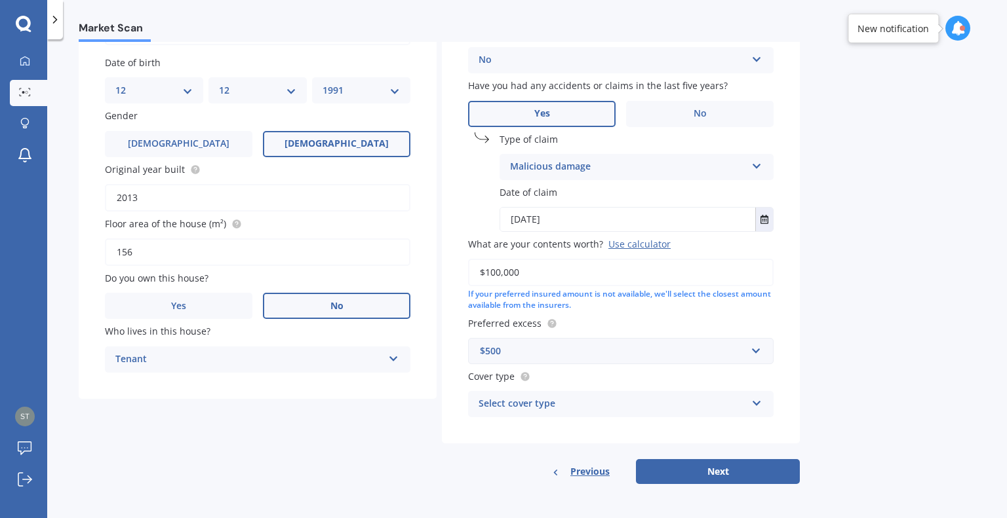
click at [760, 409] on div "Select cover type High Medium Limited" at bounding box center [620, 404] width 305 height 26
click at [852, 387] on div "Market Scan Contents Market Scan 50 % Let's get to know you and see how we can …" at bounding box center [526, 281] width 959 height 479
click at [715, 474] on button "Next" at bounding box center [718, 471] width 164 height 25
select select "12"
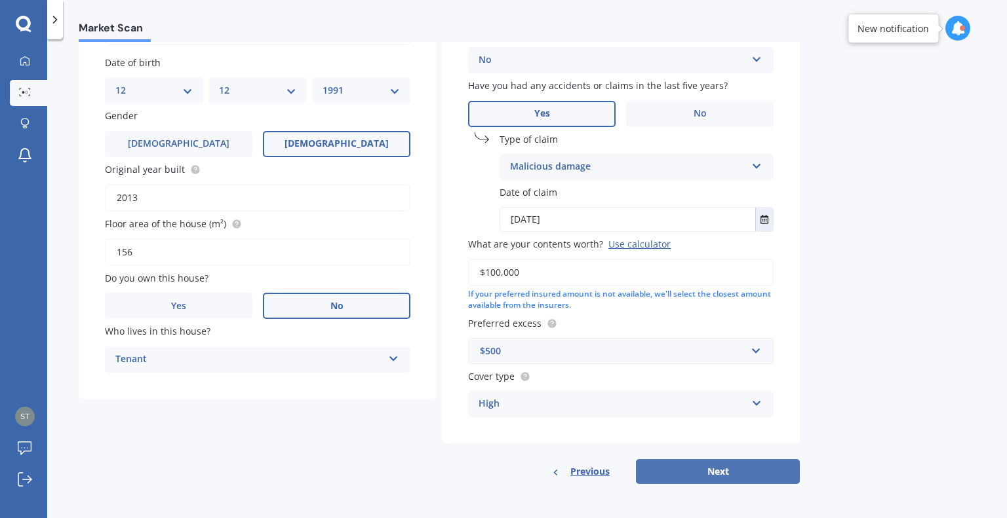
select select "1991"
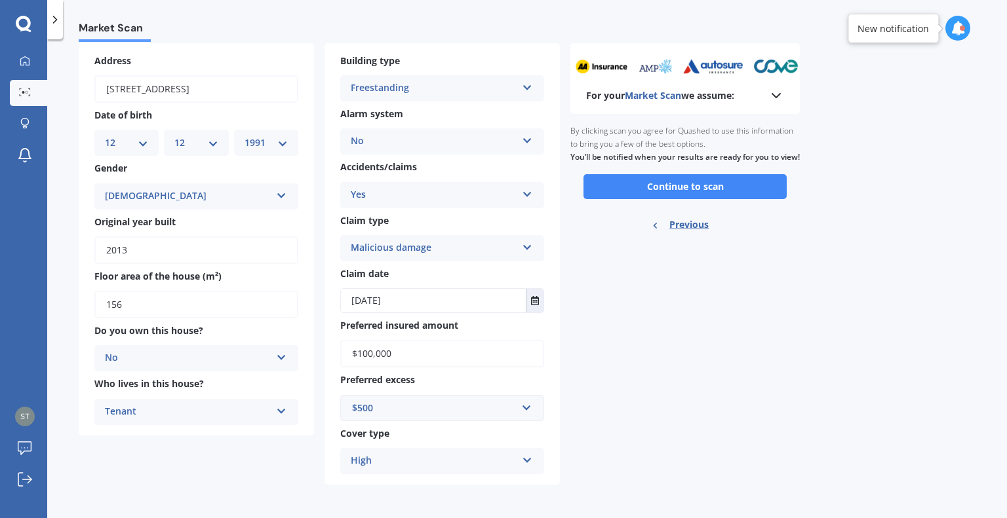
scroll to position [63, 0]
click at [724, 191] on button "Continue to scan" at bounding box center [684, 186] width 203 height 25
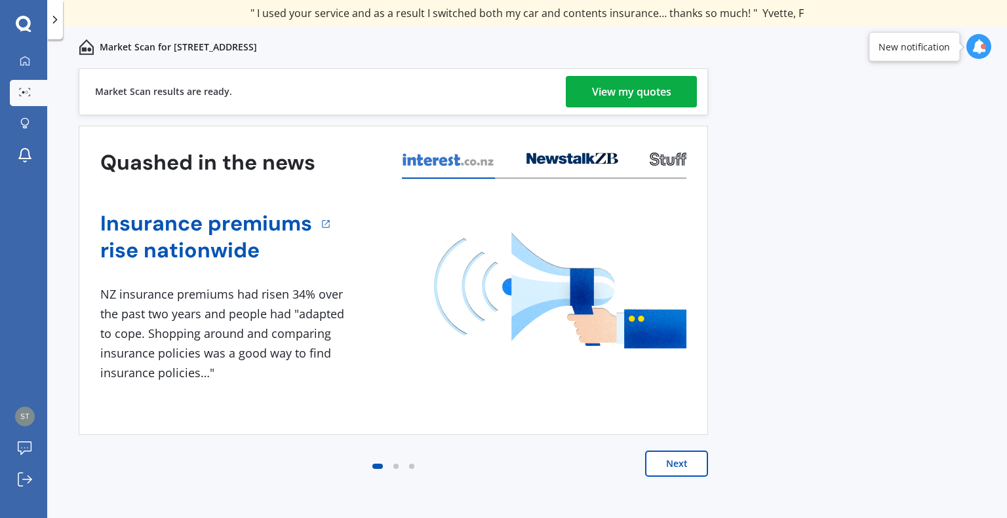
click at [640, 82] on div "View my quotes" at bounding box center [631, 91] width 79 height 31
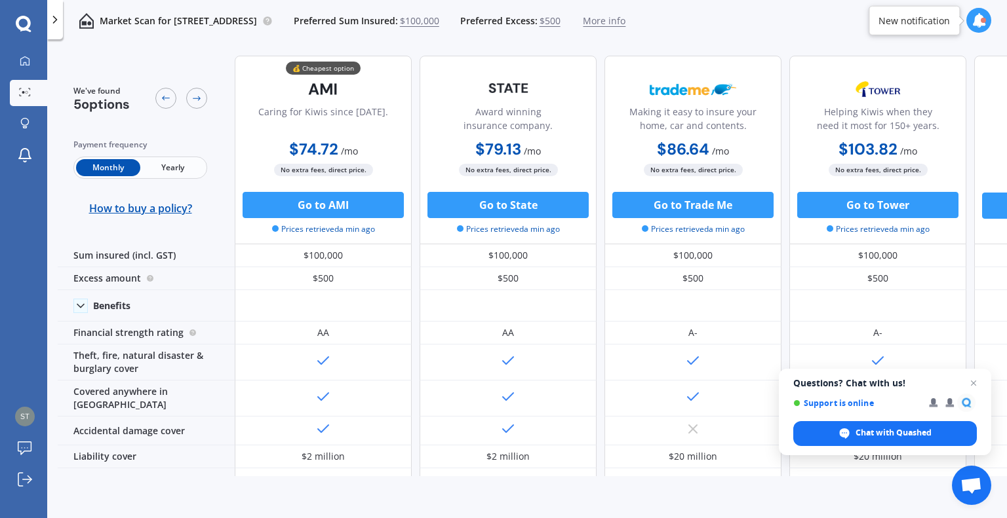
click at [782, 159] on div "💰 Cheapest option Caring for Kiwis since [DATE]. $74.72 / mo $896.36 / yr $74.7…" at bounding box center [693, 150] width 916 height 189
click at [17, 62] on div at bounding box center [25, 62] width 20 height 12
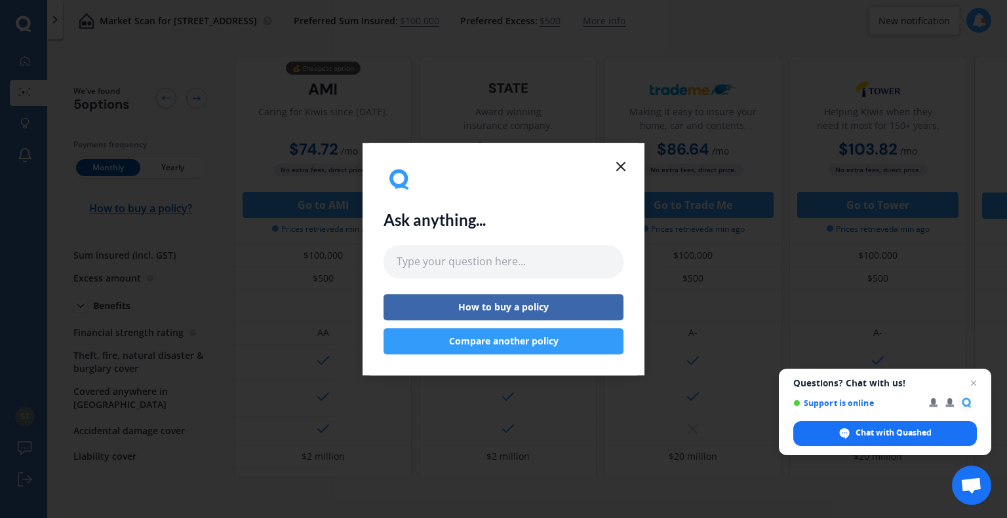
click at [623, 167] on icon at bounding box center [621, 167] width 16 height 16
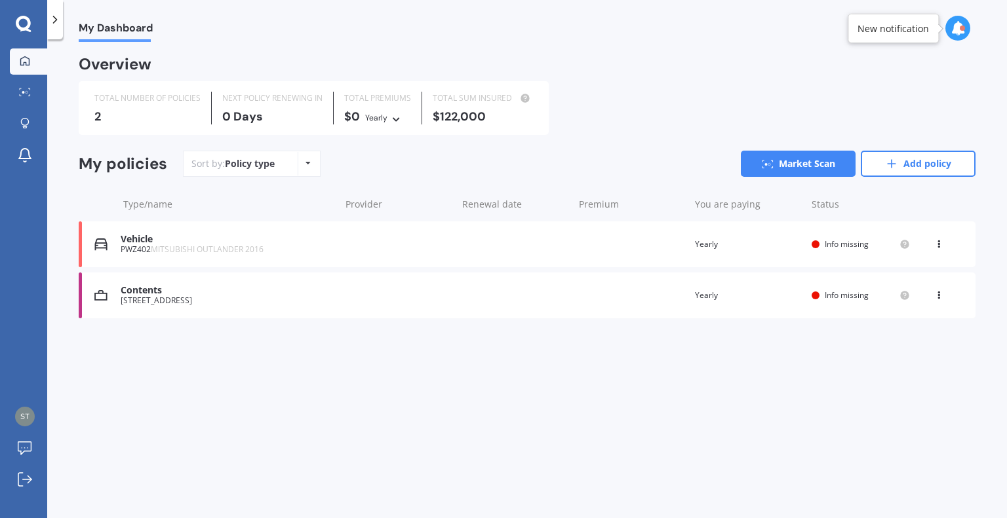
click at [194, 251] on span "MITSUBISHI OUTLANDER 2016" at bounding box center [207, 249] width 113 height 11
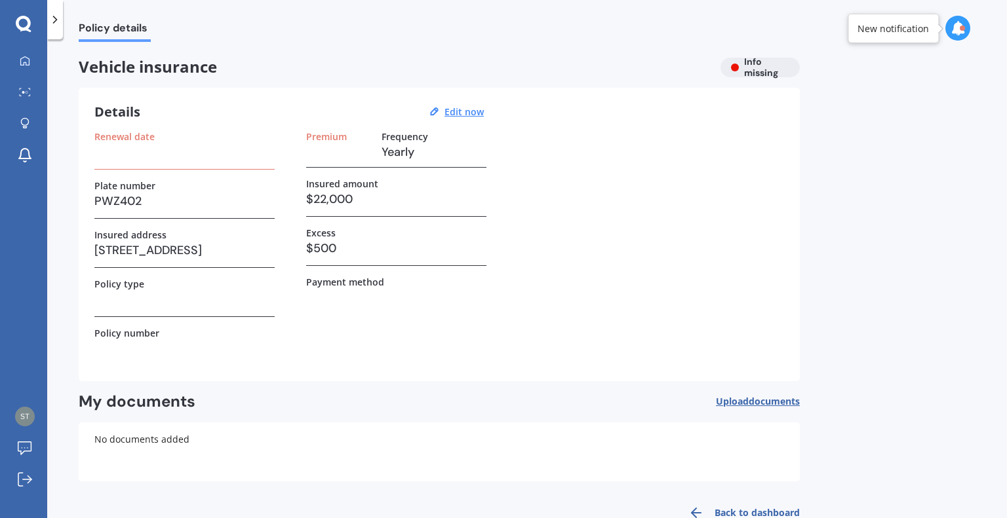
click at [55, 23] on icon at bounding box center [54, 19] width 13 height 13
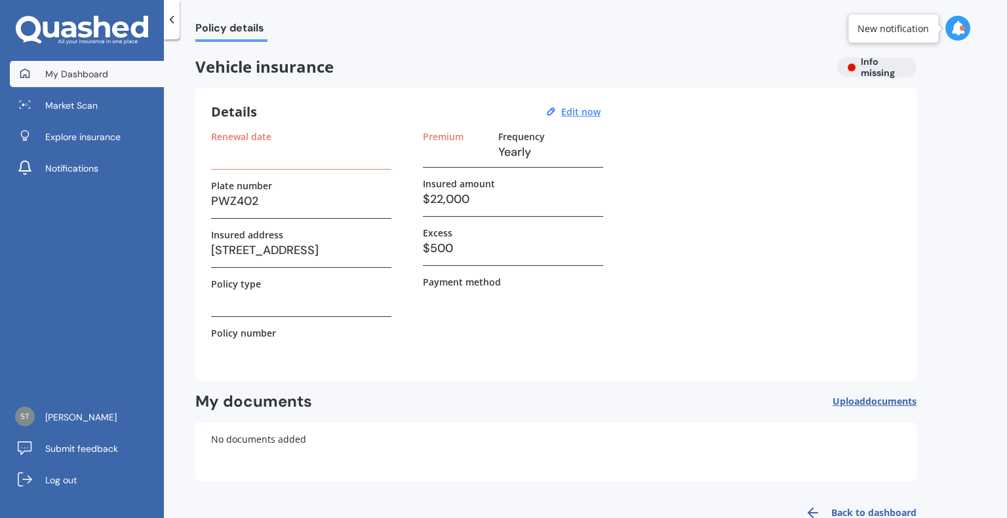
click at [64, 69] on span "My Dashboard" at bounding box center [76, 74] width 63 height 13
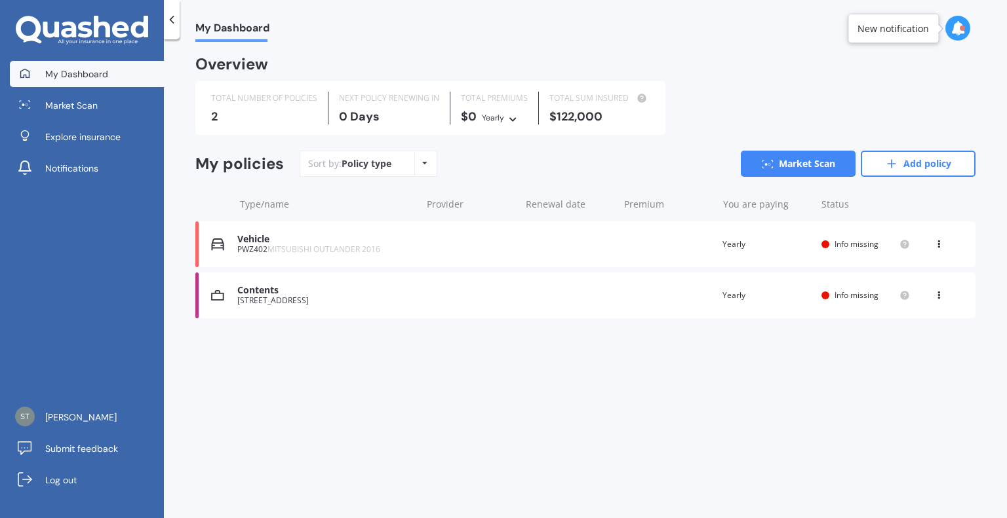
click at [409, 301] on div "[STREET_ADDRESS]" at bounding box center [325, 300] width 177 height 9
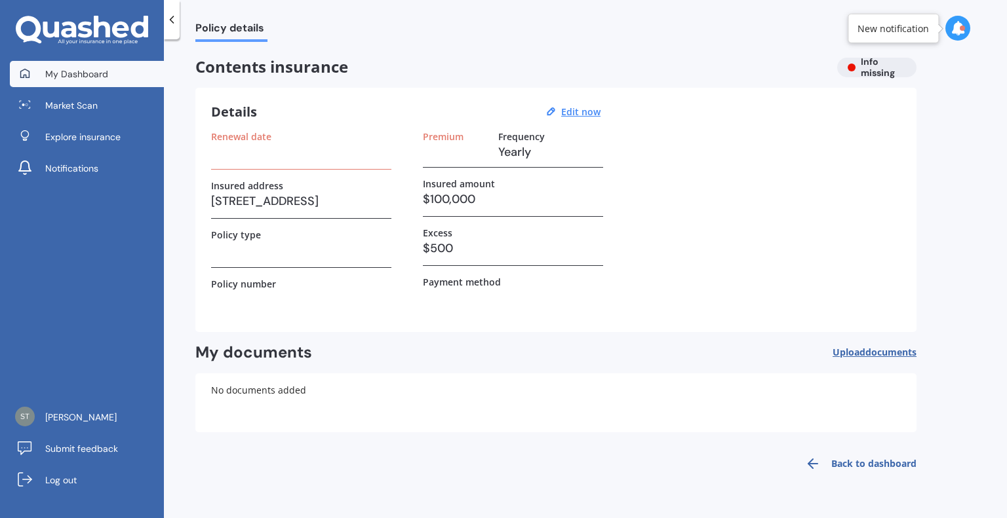
click at [69, 77] on span "My Dashboard" at bounding box center [76, 74] width 63 height 13
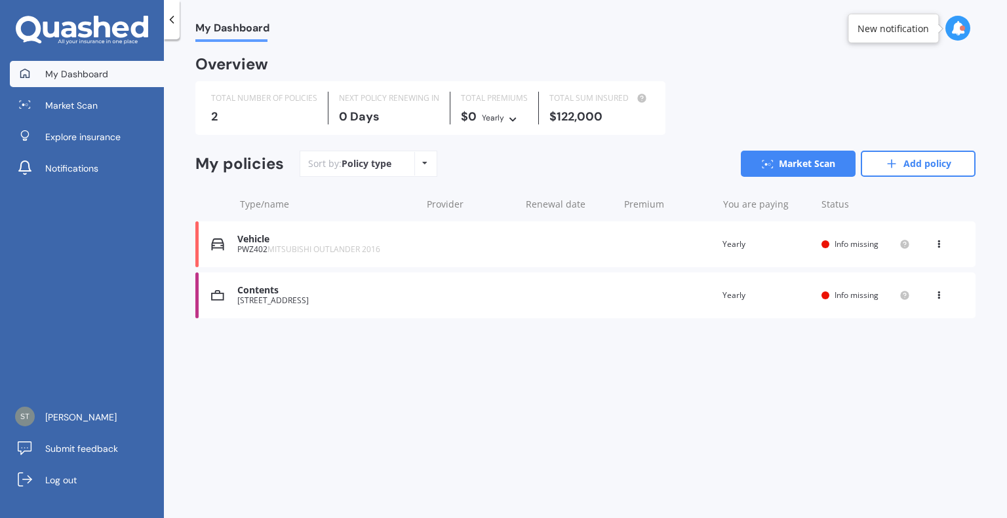
click at [937, 244] on icon at bounding box center [938, 242] width 9 height 8
click at [866, 353] on div "My Dashboard Overview TOTAL NUMBER OF POLICIES 2 NEXT POLICY RENEWING [DATE] TO…" at bounding box center [585, 281] width 843 height 479
click at [81, 109] on span "Market Scan" at bounding box center [71, 105] width 52 height 13
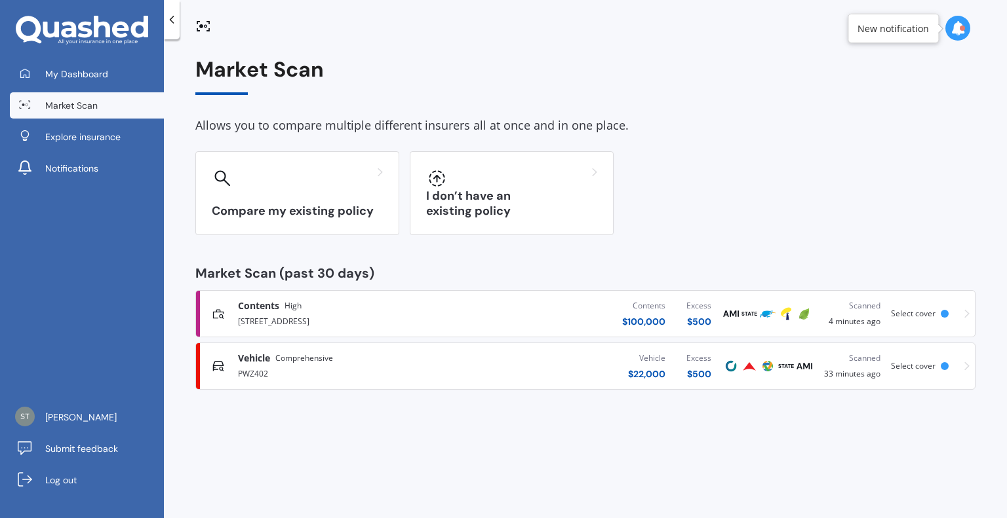
click at [944, 367] on div at bounding box center [944, 366] width 8 height 8
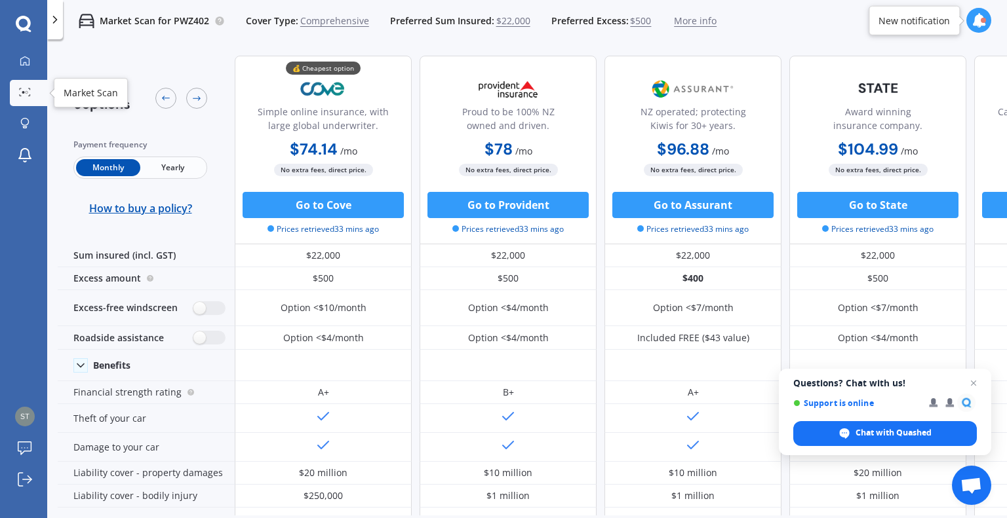
click at [19, 88] on icon at bounding box center [25, 92] width 12 height 9
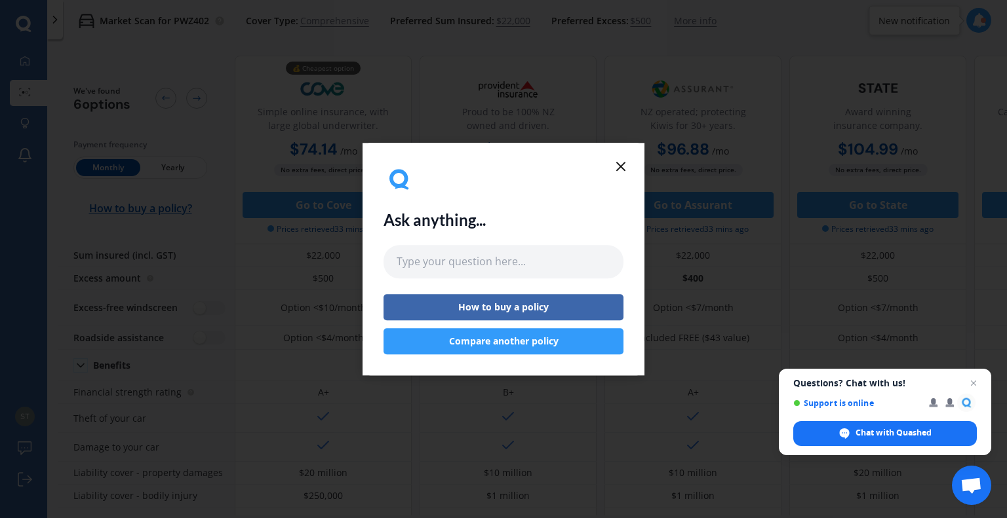
click at [623, 162] on icon at bounding box center [621, 167] width 16 height 16
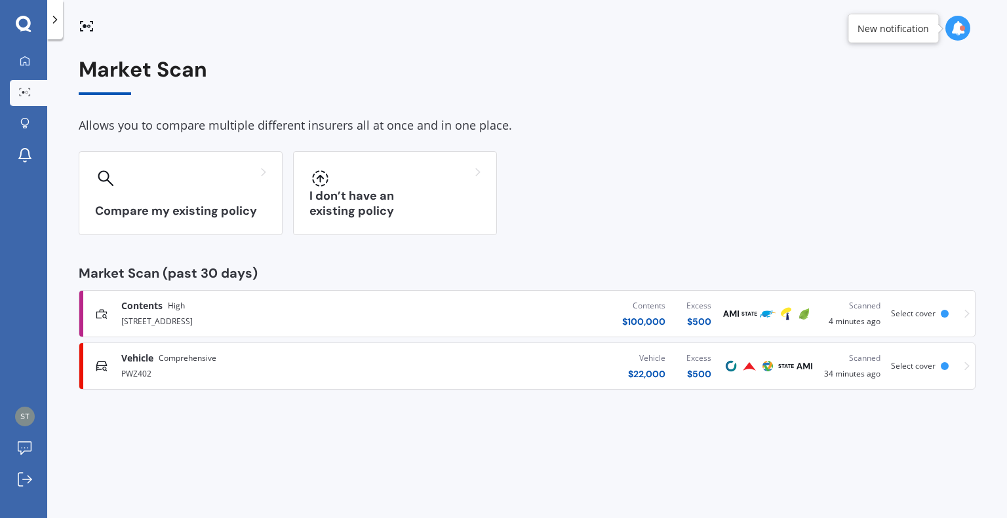
click at [946, 313] on div at bounding box center [944, 314] width 8 height 8
